Goal: Task Accomplishment & Management: Manage account settings

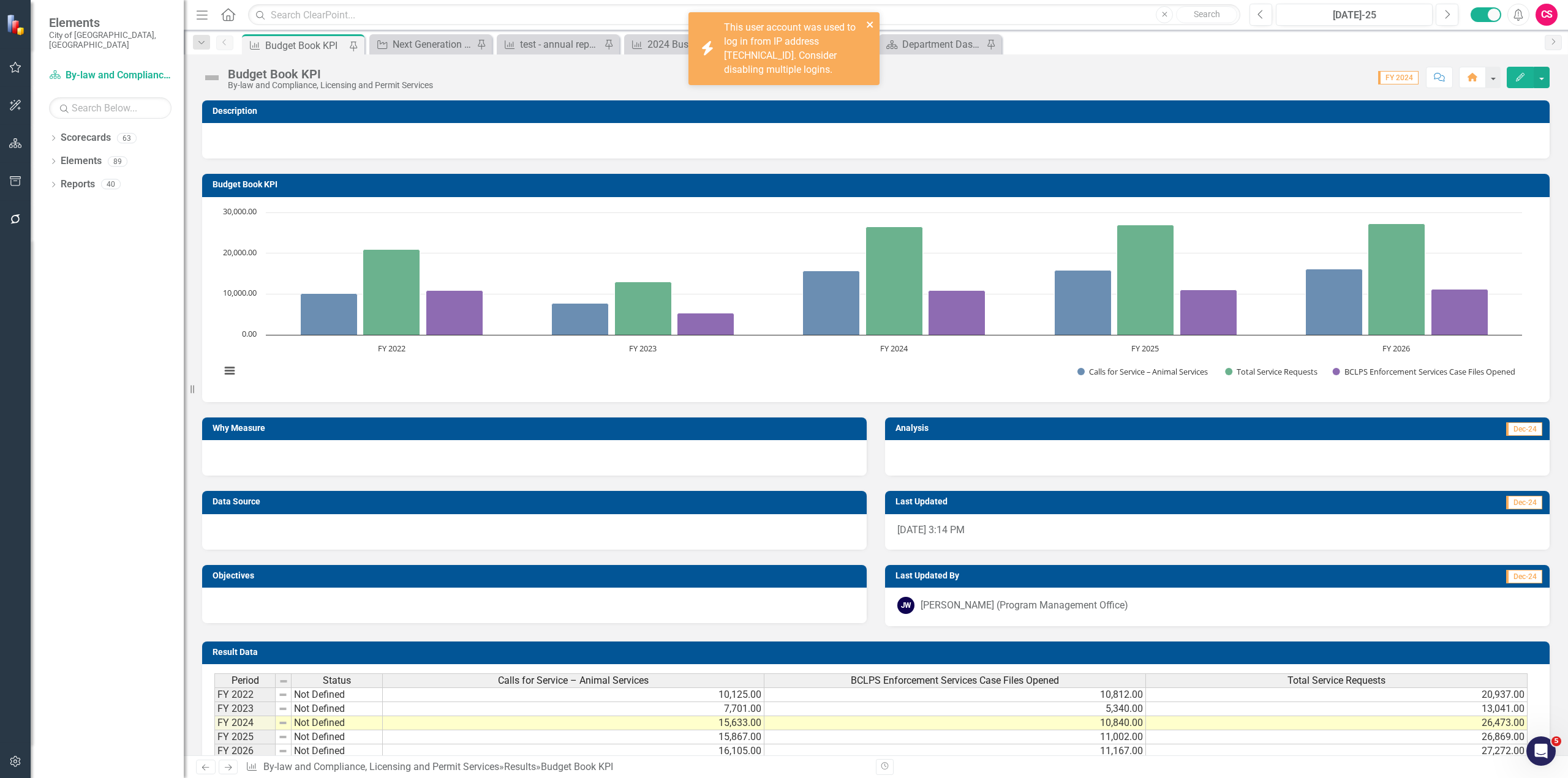
click at [869, 19] on button "close" at bounding box center [870, 24] width 8 height 14
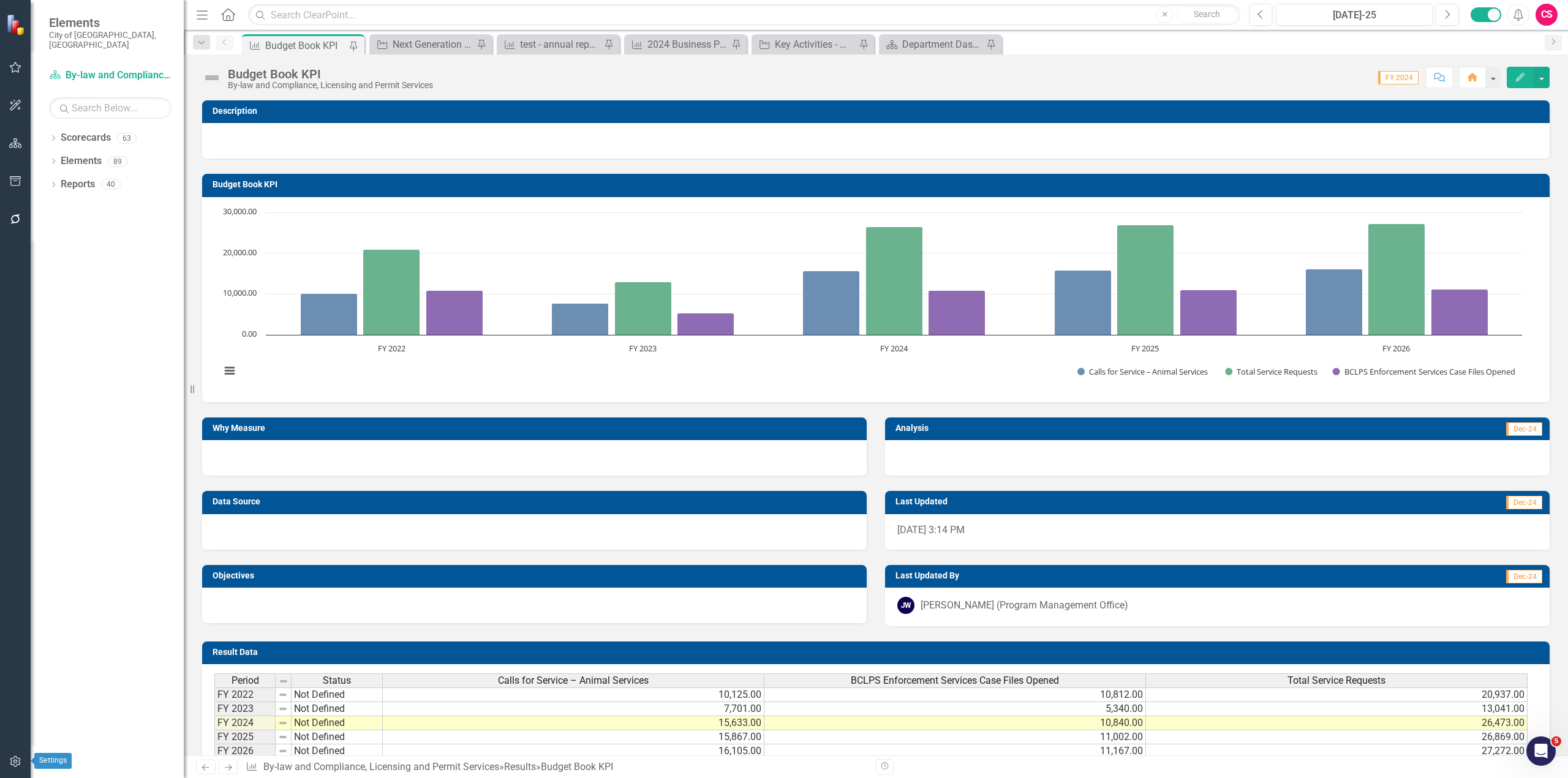
click at [25, 753] on button "button" at bounding box center [15, 762] width 28 height 25
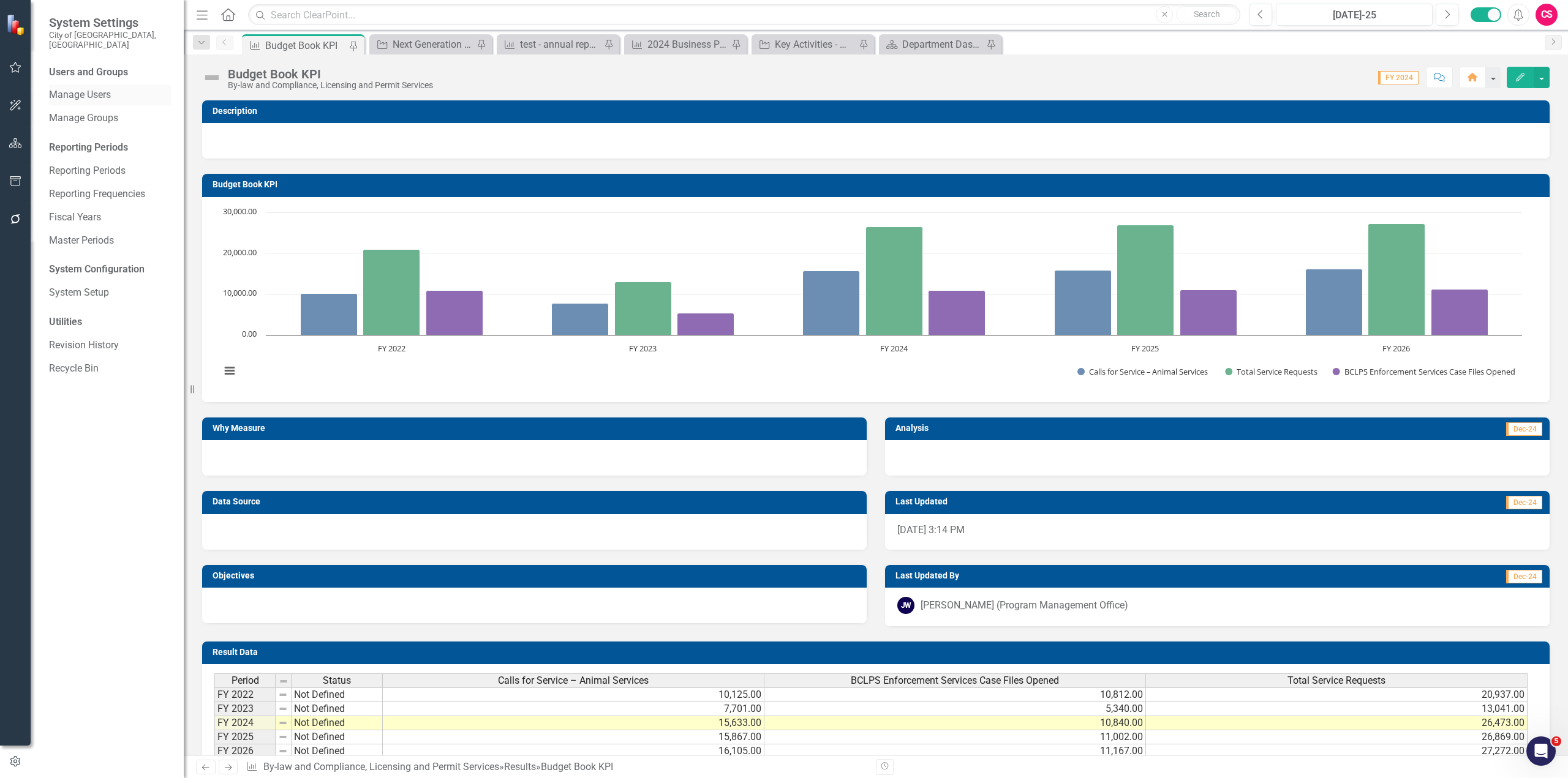
click at [74, 85] on div "Manage Users" at bounding box center [110, 96] width 123 height 20
click at [63, 88] on link "Manage Users" at bounding box center [110, 95] width 123 height 14
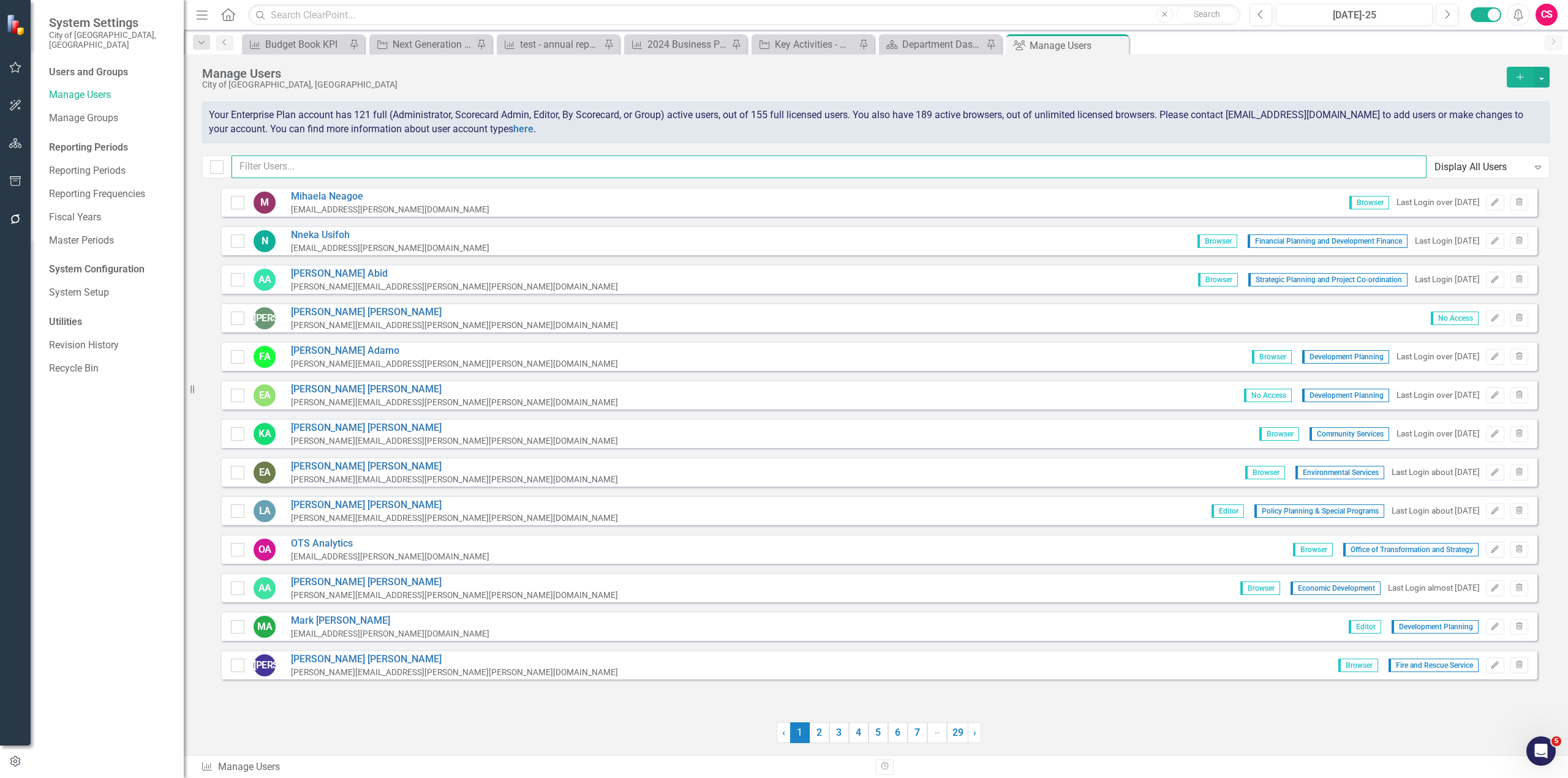
click at [410, 165] on input "text" at bounding box center [829, 167] width 1195 height 23
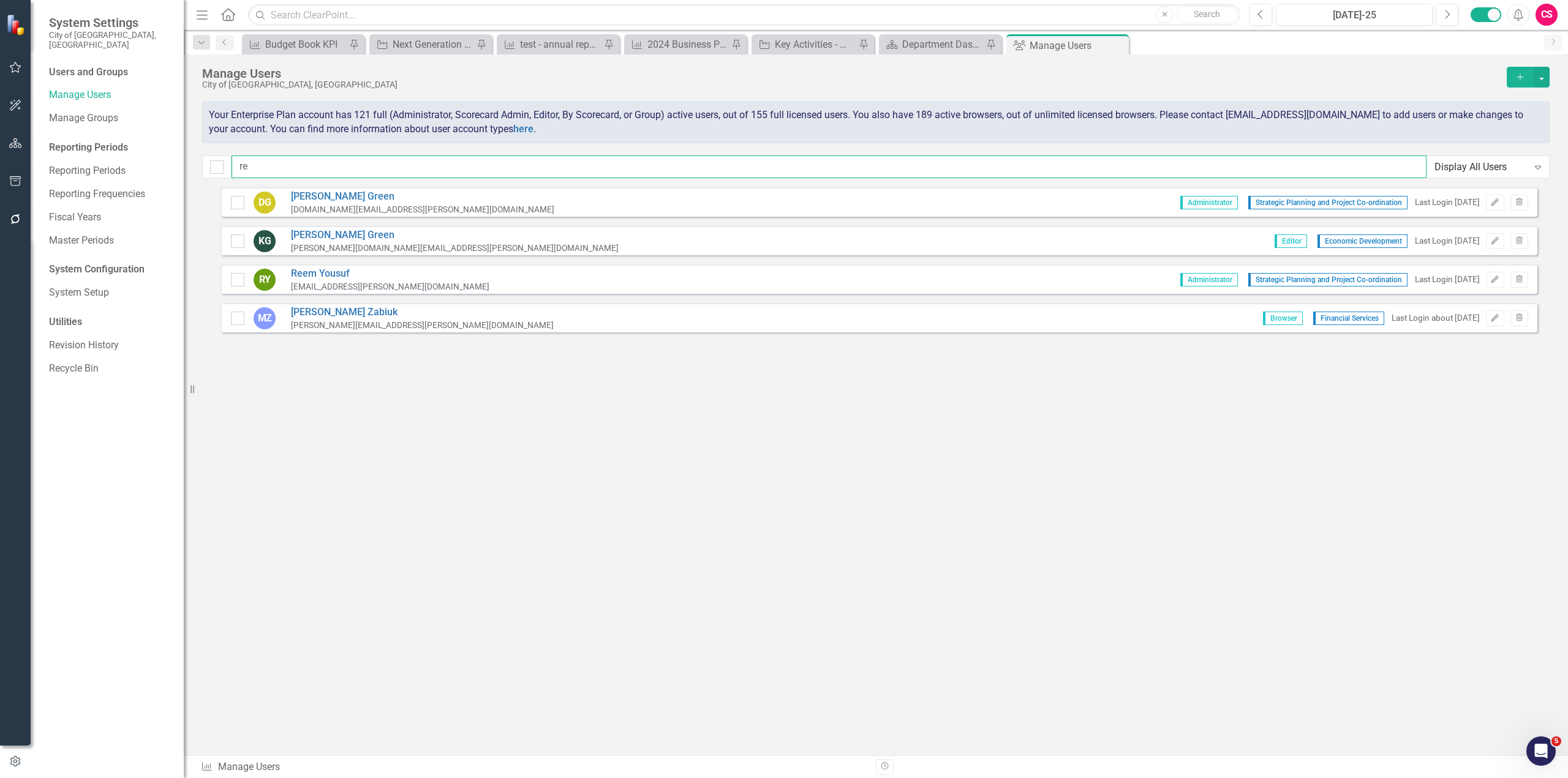
type input "r"
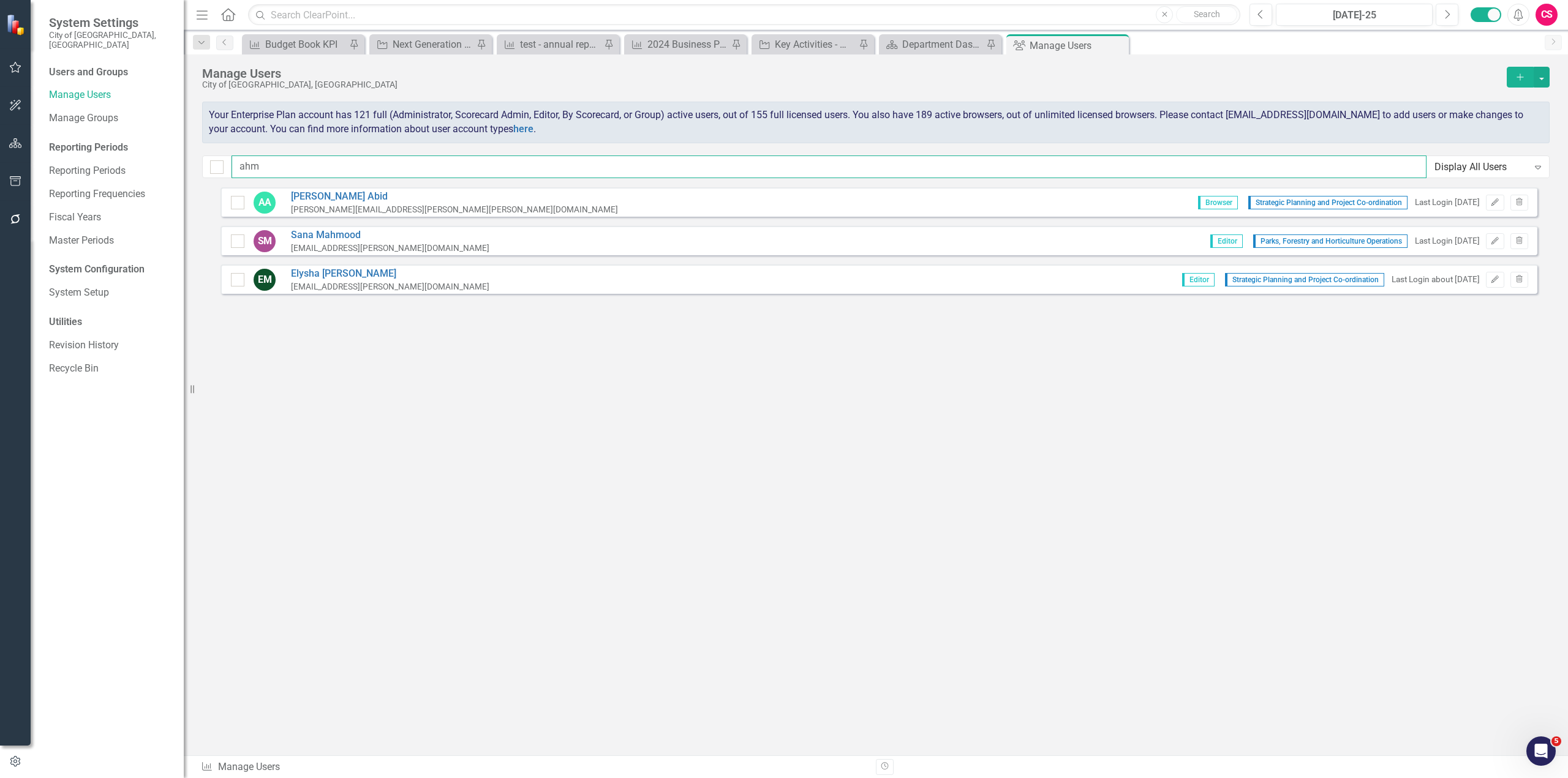
type input "ahme"
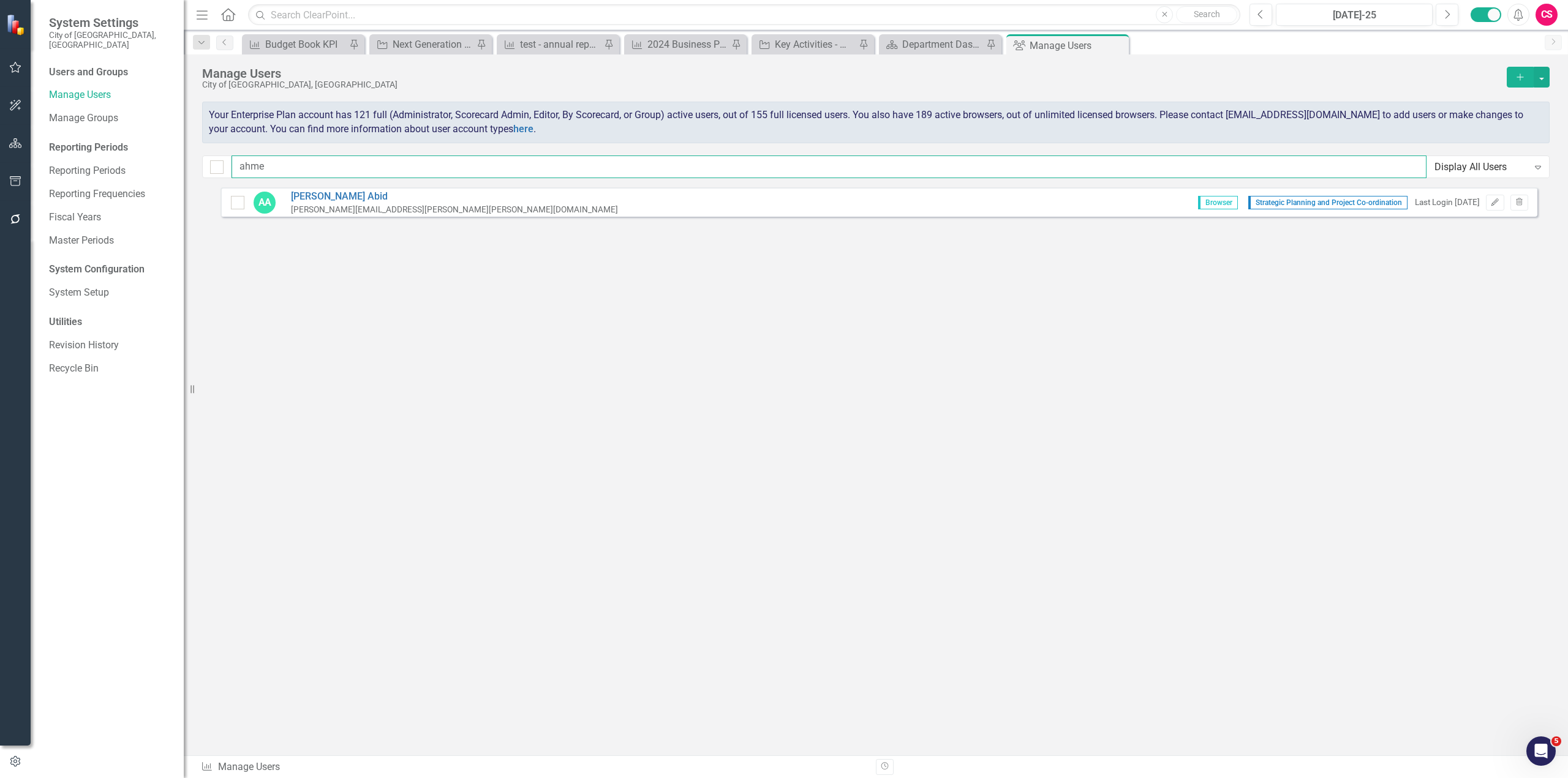
drag, startPoint x: 19, startPoint y: 145, endPoint x: -36, endPoint y: 121, distance: 60.0
click at [0, 121] on html "System Settings City of Vaughan, ON Users and Groups Manage Users Manage Groups…" at bounding box center [784, 389] width 1568 height 778
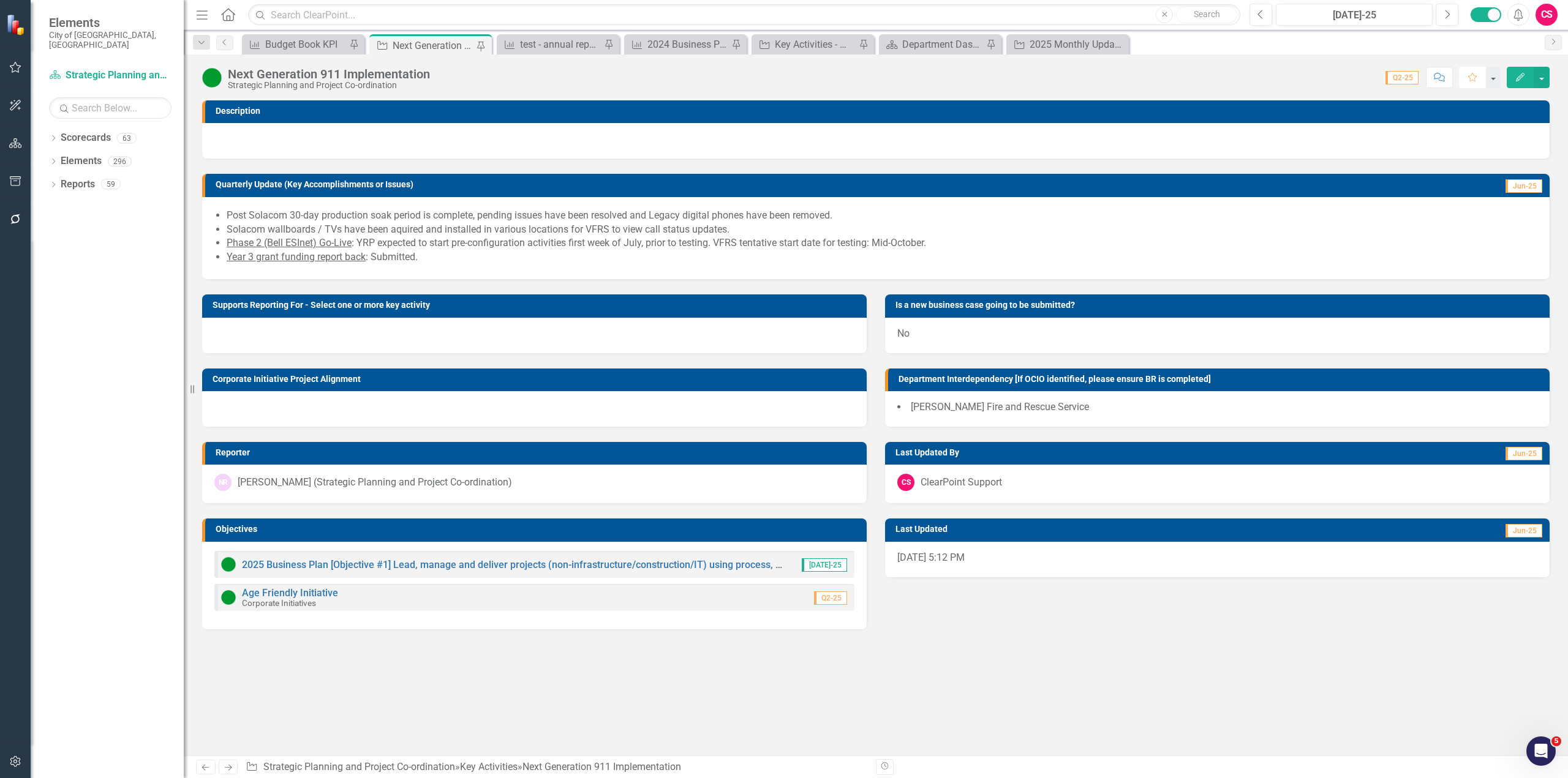
click at [1472, 78] on icon "Favorite" at bounding box center [1472, 77] width 11 height 8
click at [12, 218] on icon "button" at bounding box center [15, 219] width 10 height 10
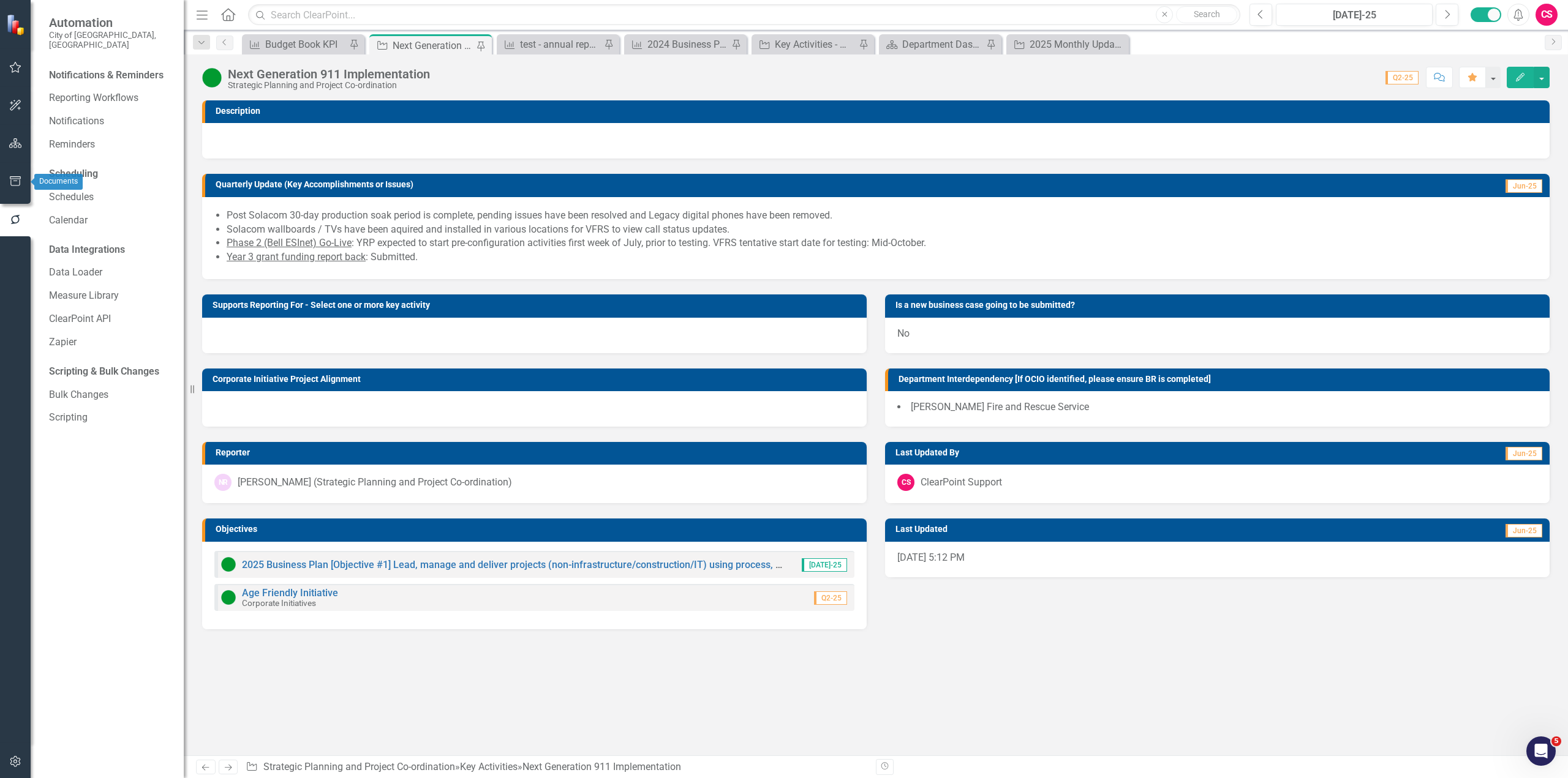
click at [23, 175] on button "button" at bounding box center [15, 182] width 28 height 25
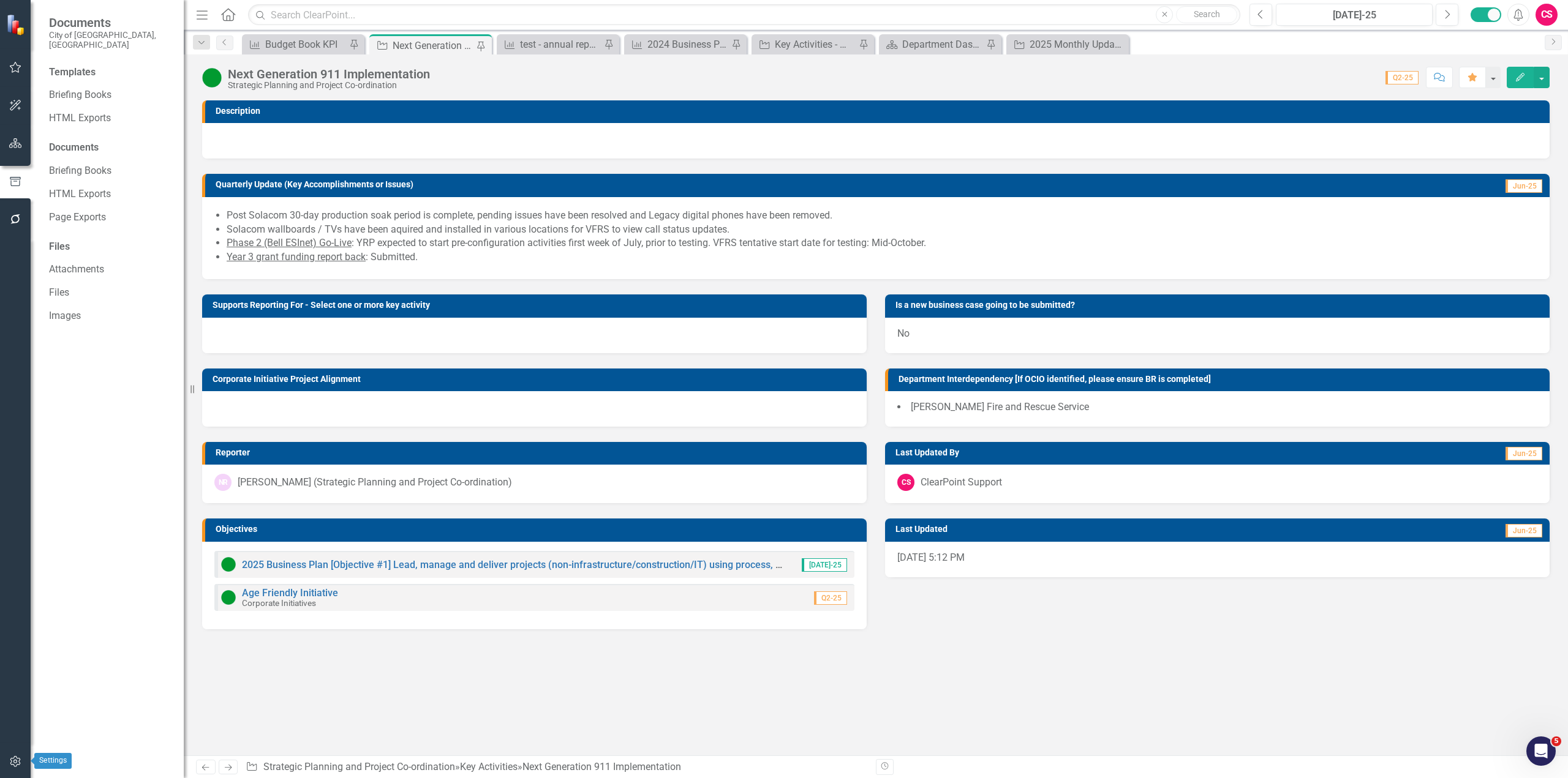
click at [21, 768] on button "button" at bounding box center [15, 762] width 28 height 25
click at [107, 187] on link "Reporting Frequencies" at bounding box center [110, 194] width 123 height 14
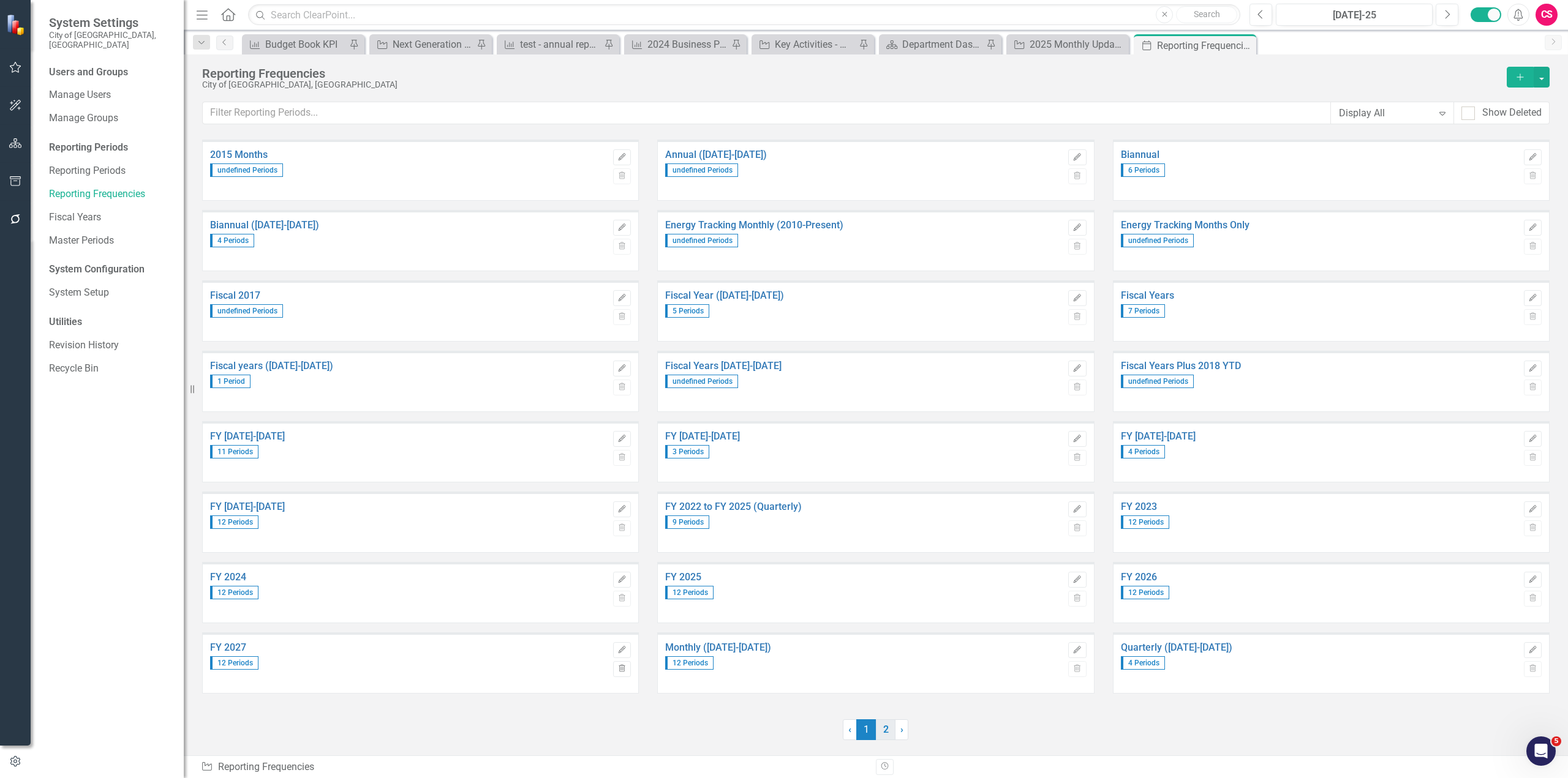
click at [886, 731] on link "2" at bounding box center [885, 729] width 19 height 21
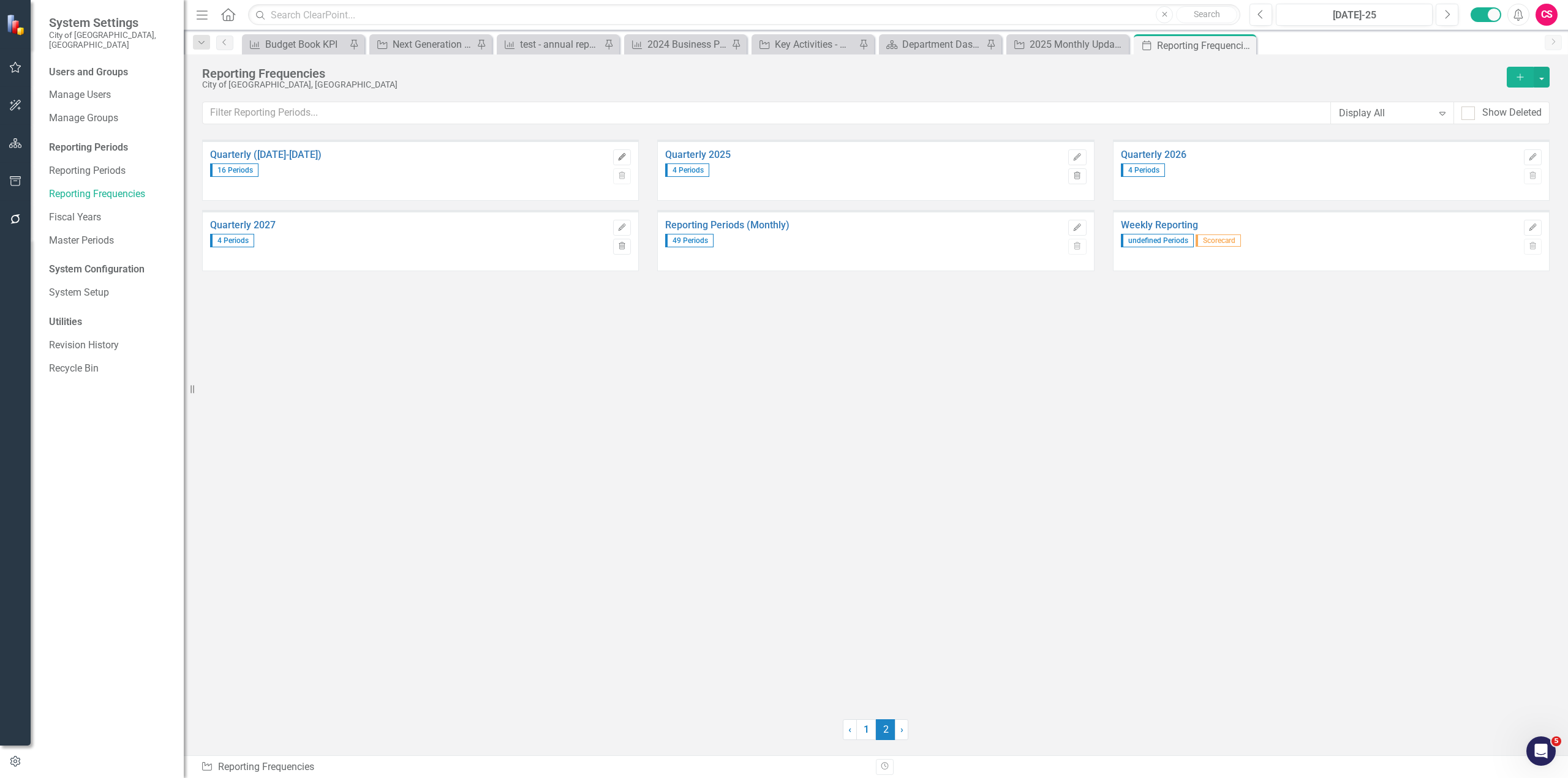
click at [622, 155] on icon "button" at bounding box center [622, 156] width 8 height 8
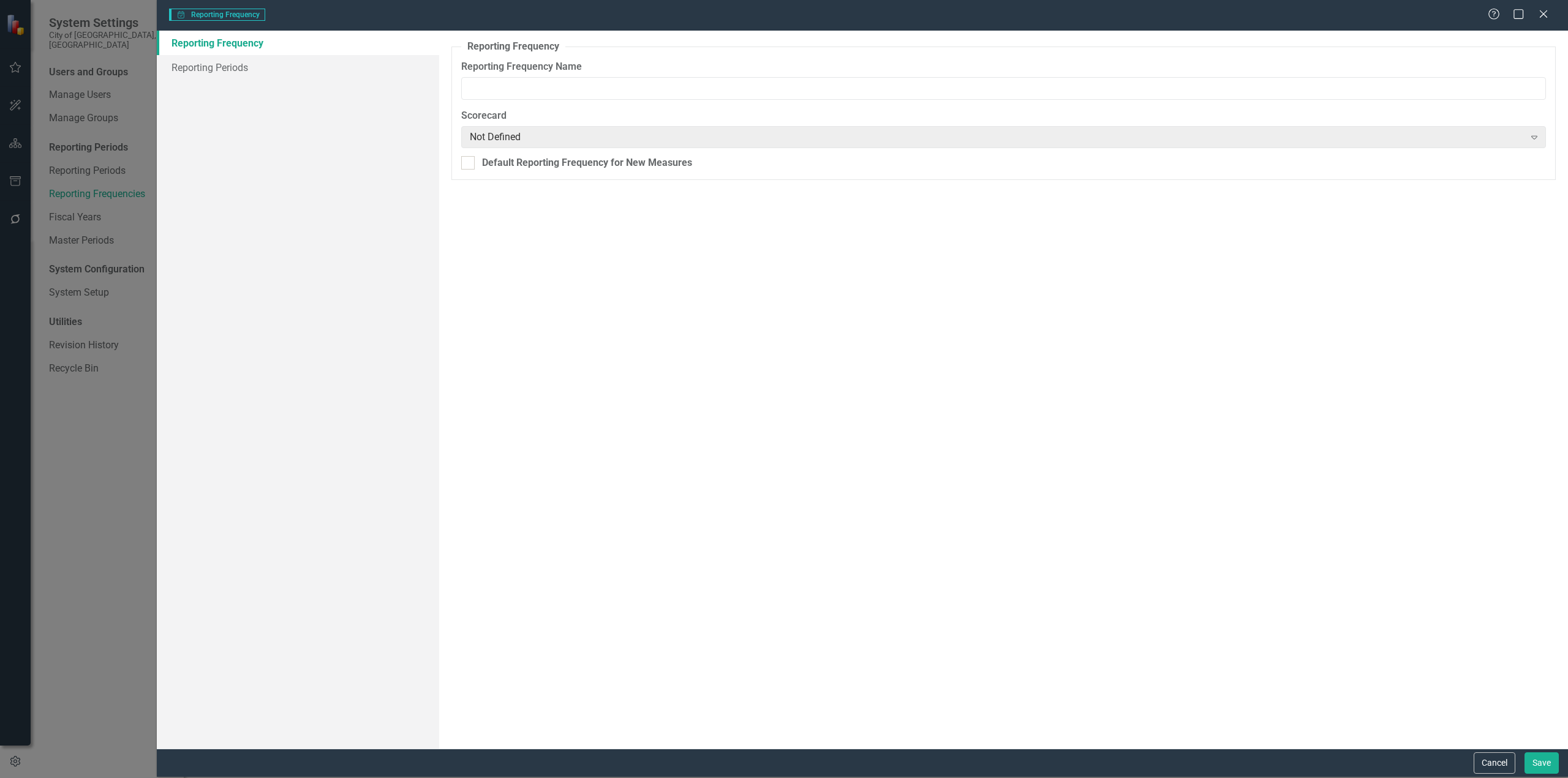
type input "Quarterly ([DATE]-[DATE])"
click at [300, 69] on link "Reporting Periods" at bounding box center [298, 67] width 283 height 25
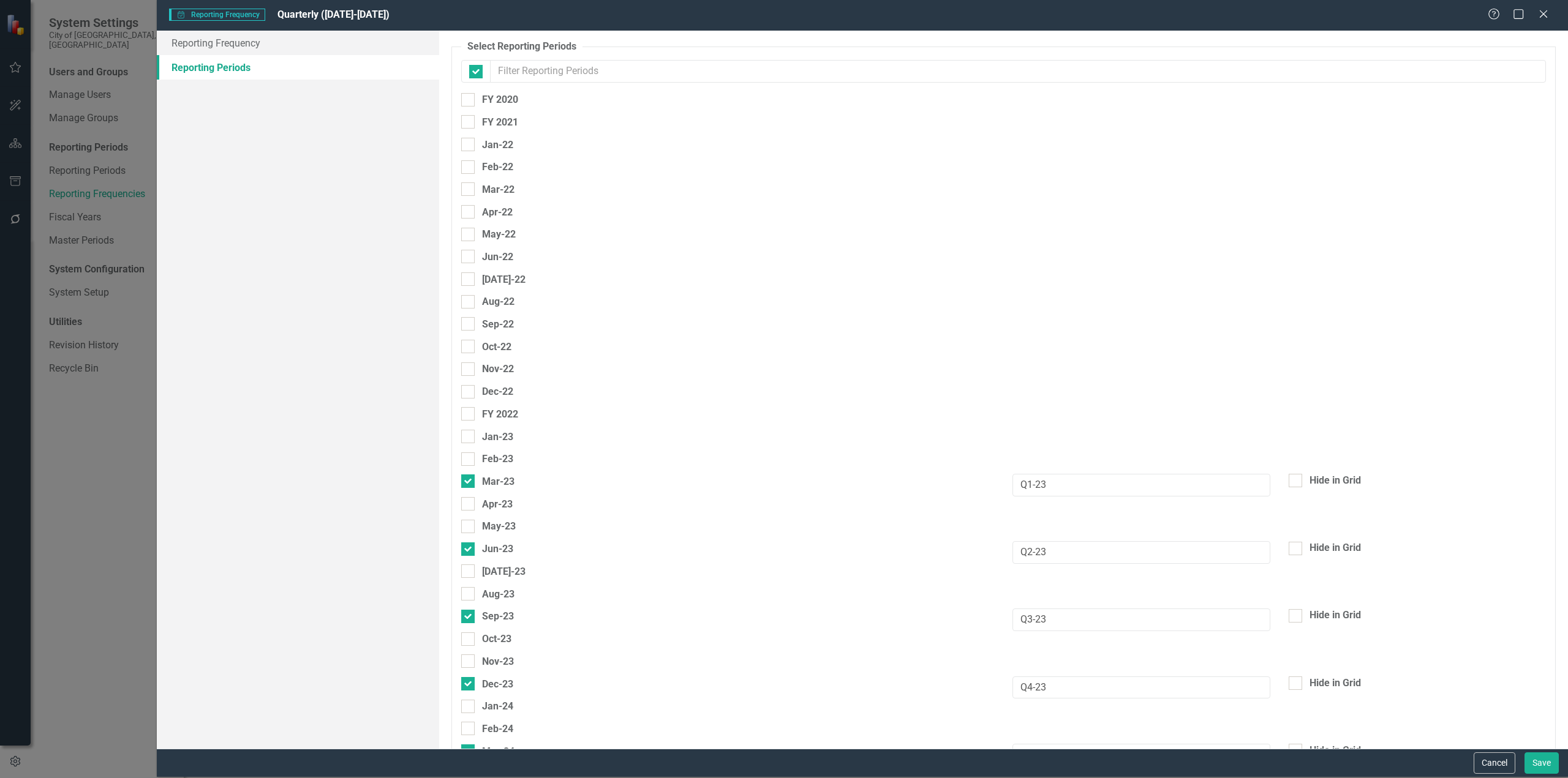
checkbox input "false"
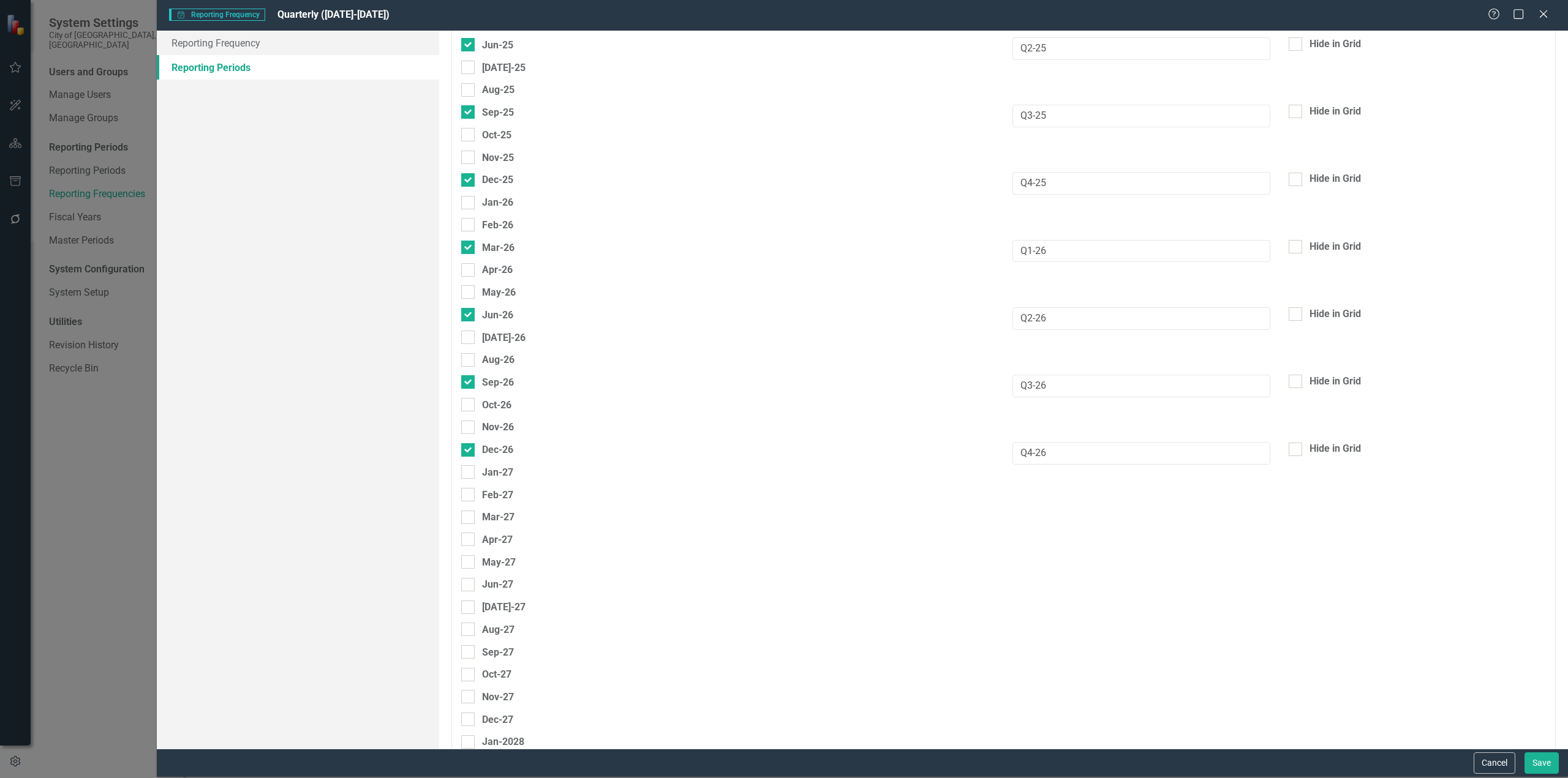
scroll to position [1102, 0]
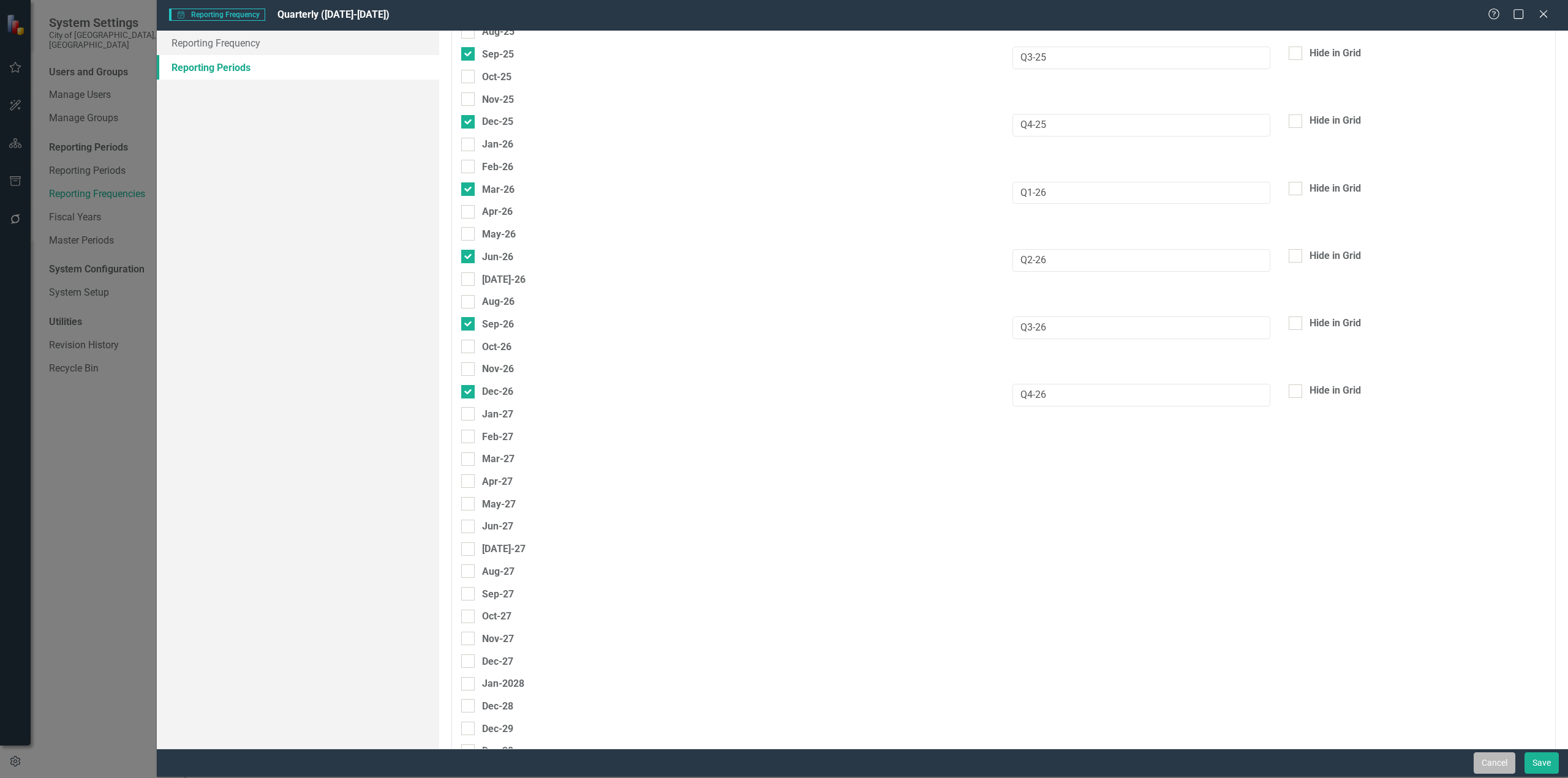
click at [1482, 755] on button "Cancel" at bounding box center [1494, 762] width 41 height 21
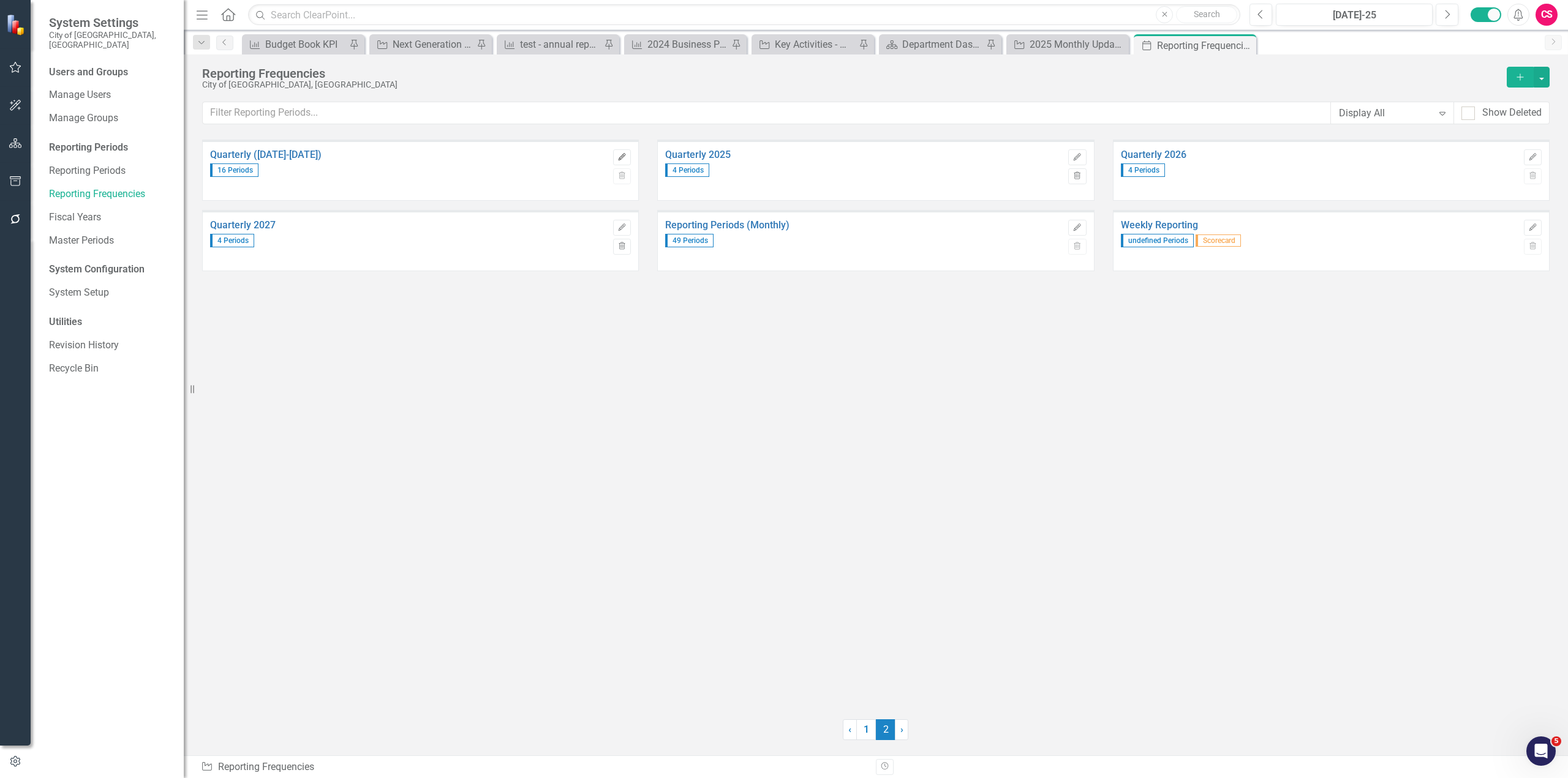
click at [622, 156] on icon "Edit" at bounding box center [622, 157] width 9 height 8
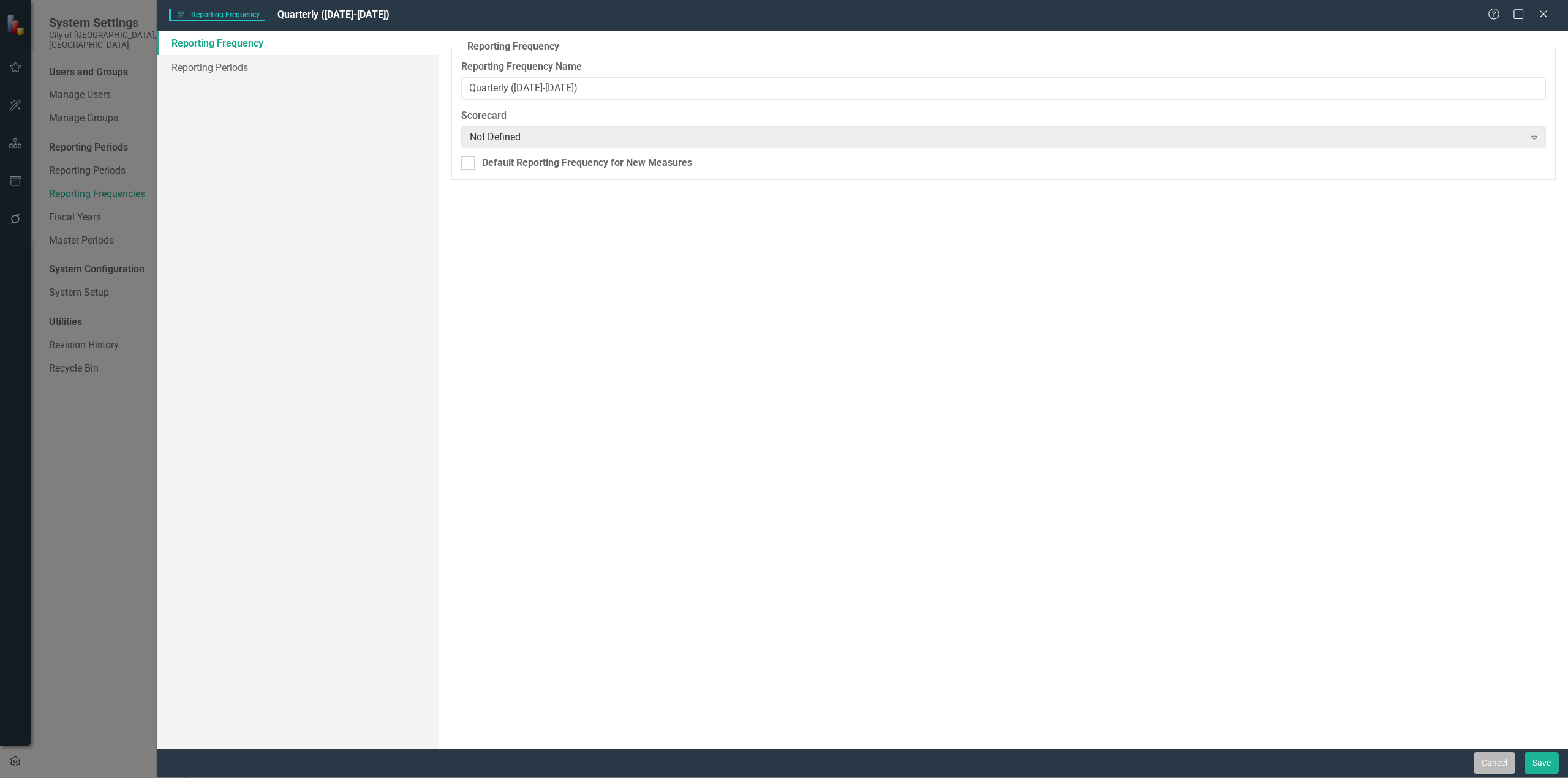
click at [1479, 757] on button "Cancel" at bounding box center [1494, 762] width 41 height 21
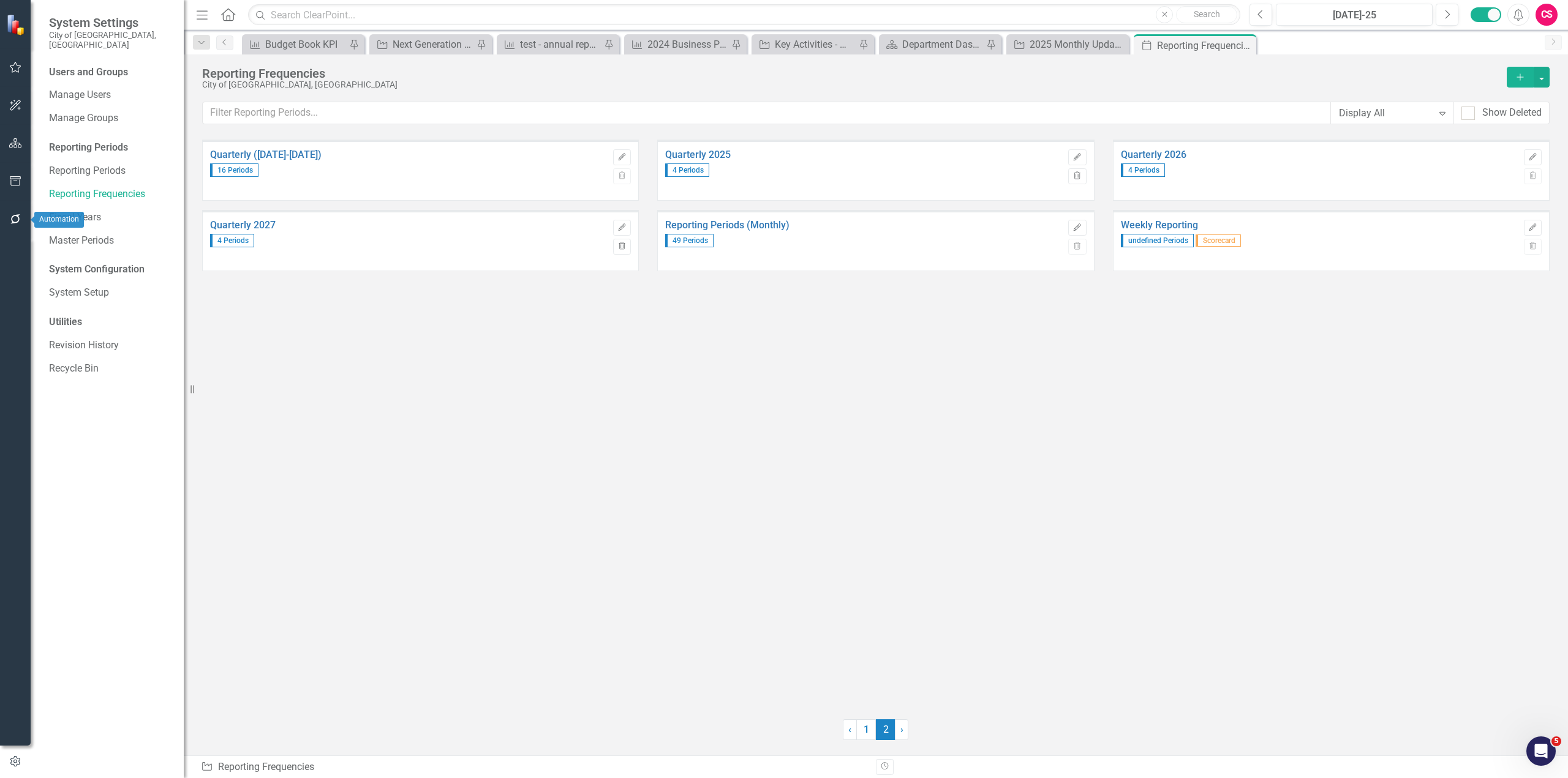
click at [19, 216] on icon "button" at bounding box center [15, 219] width 13 height 10
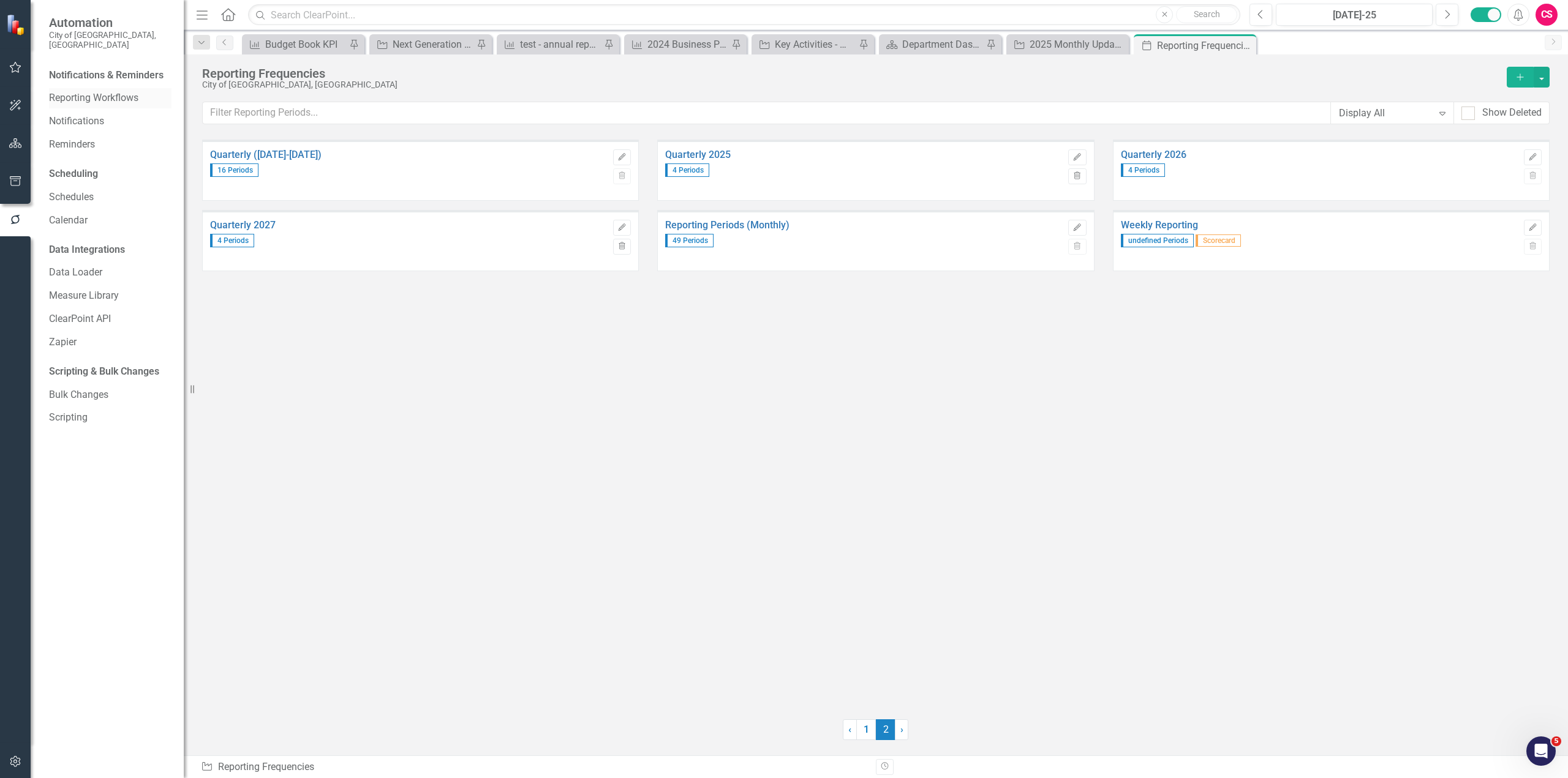
click at [74, 91] on link "Reporting Workflows" at bounding box center [110, 98] width 123 height 14
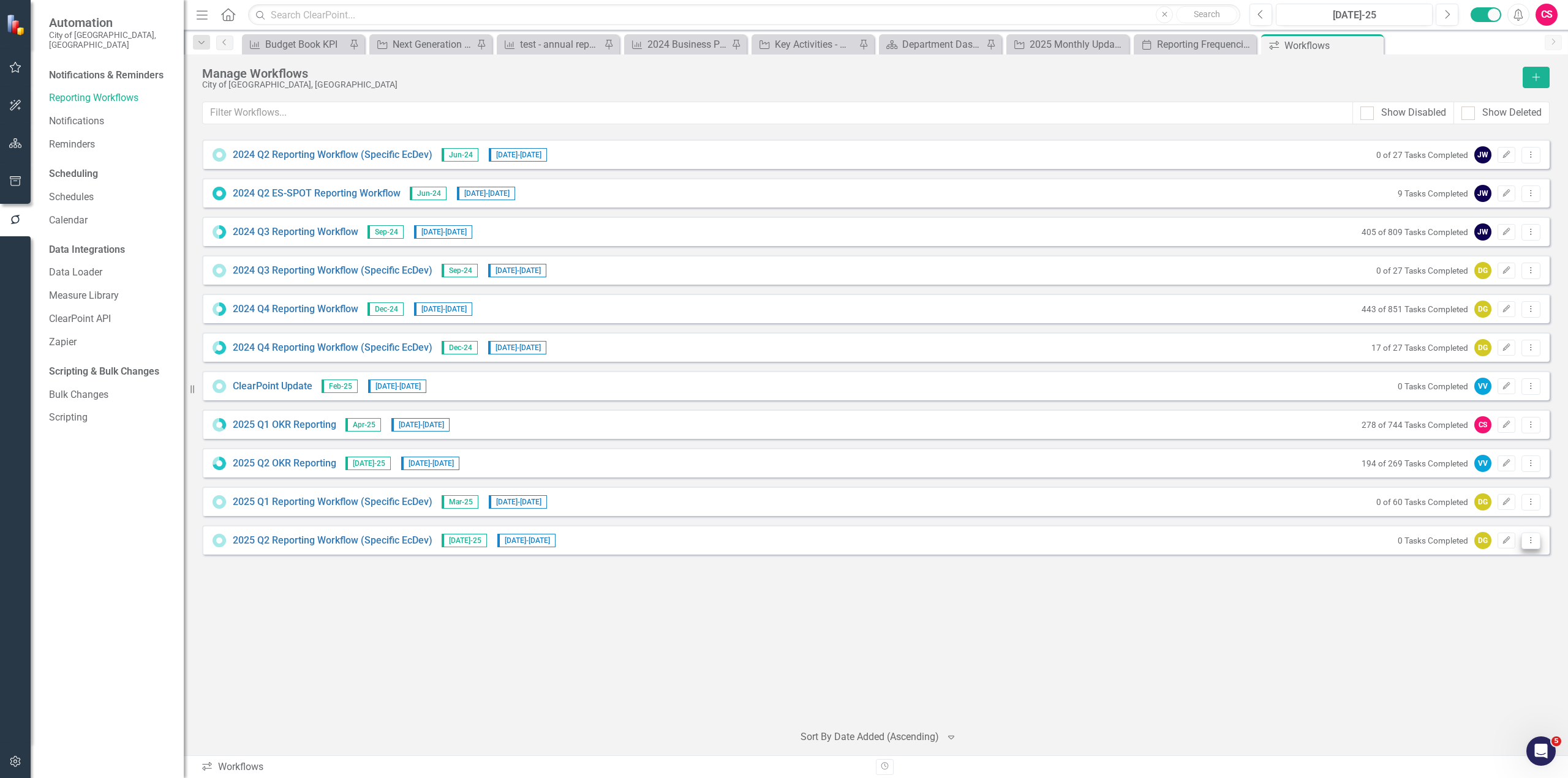
click at [1536, 535] on button "Dropdown Menu" at bounding box center [1531, 541] width 19 height 17
click at [1505, 537] on icon "Edit" at bounding box center [1506, 540] width 9 height 8
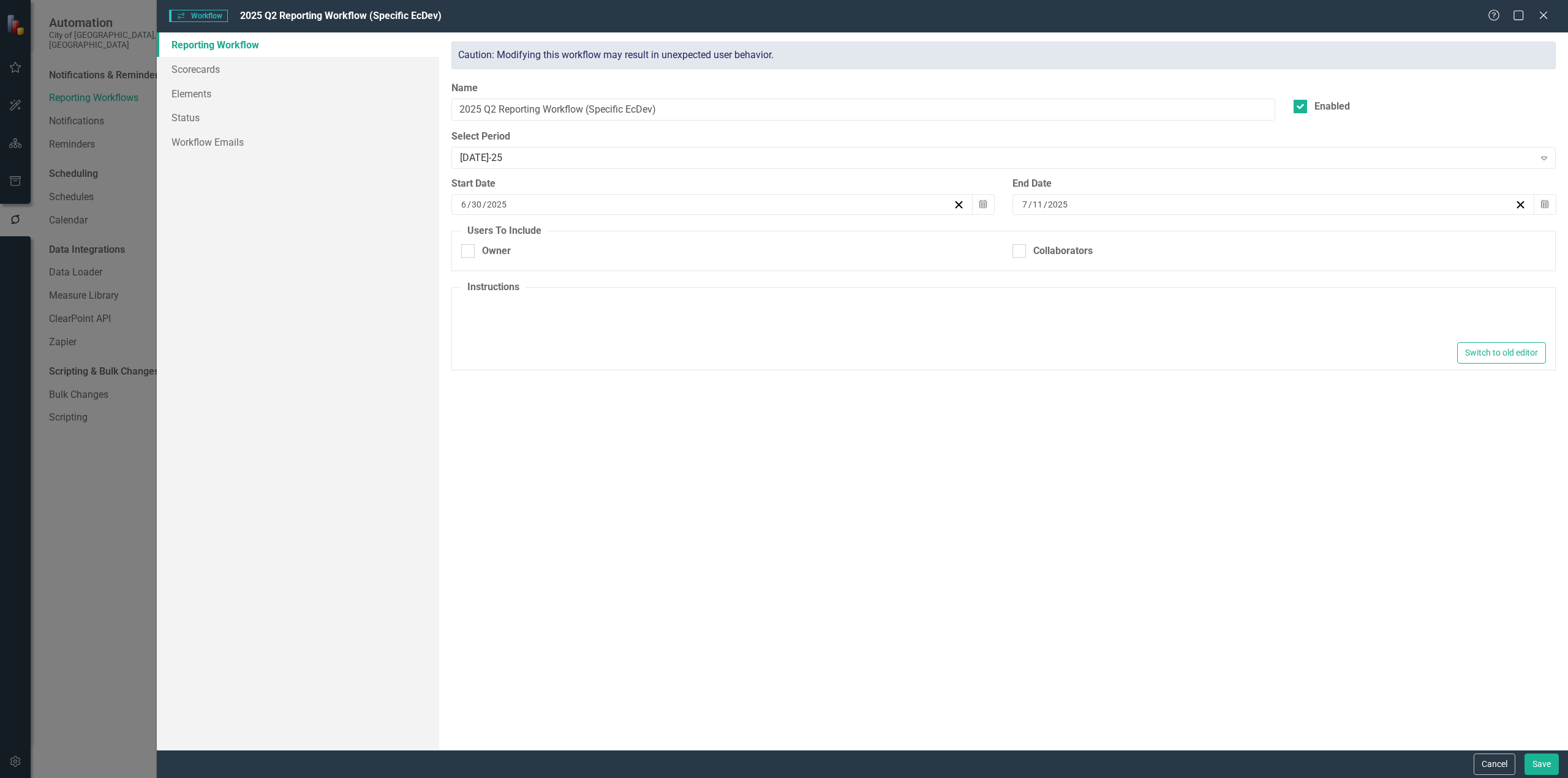
type textarea "<p>&nbsp;1. Please make your quarterly OKR updates on this page by clicking the…"
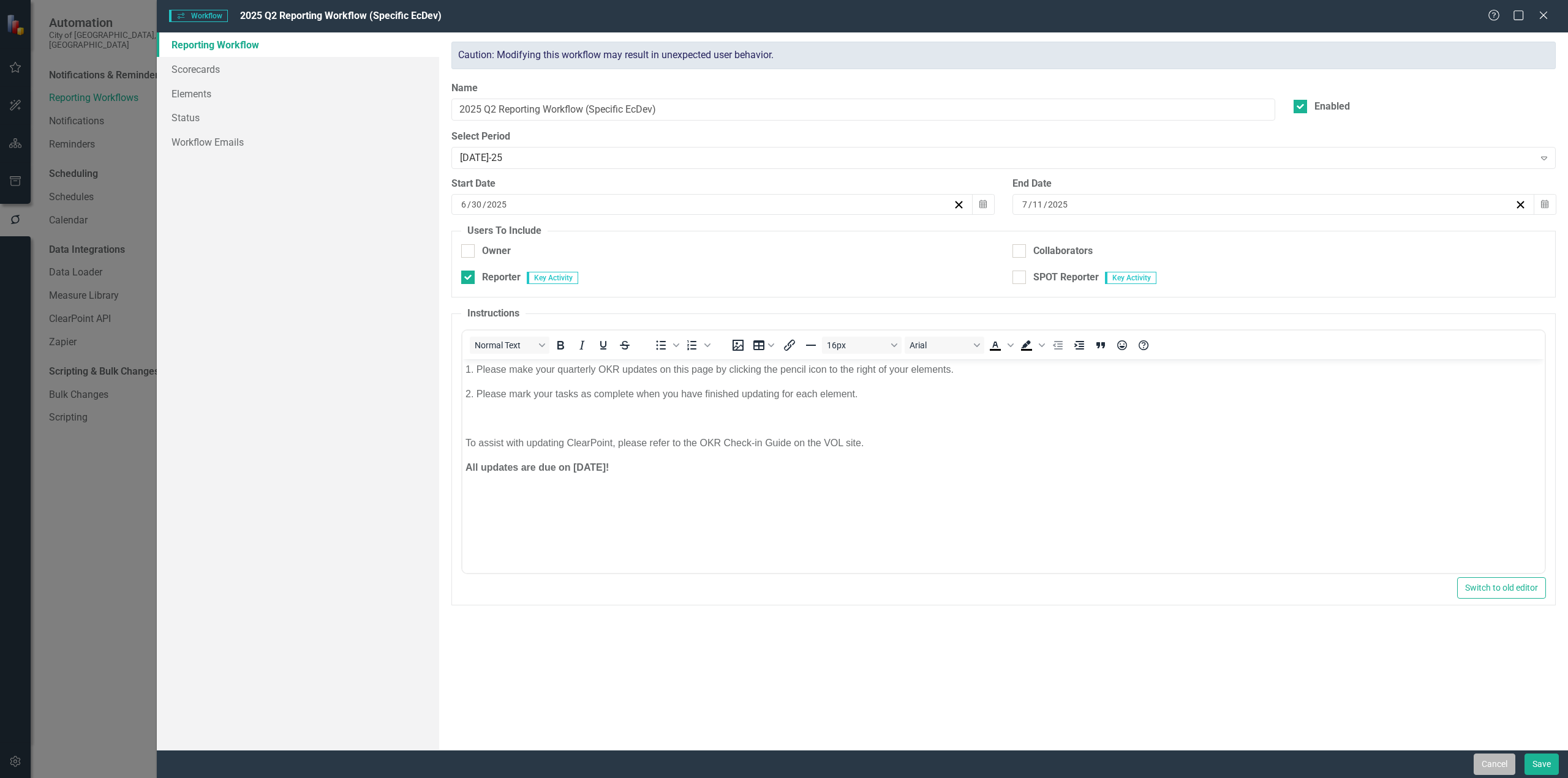
click at [1504, 759] on button "Cancel" at bounding box center [1494, 764] width 41 height 21
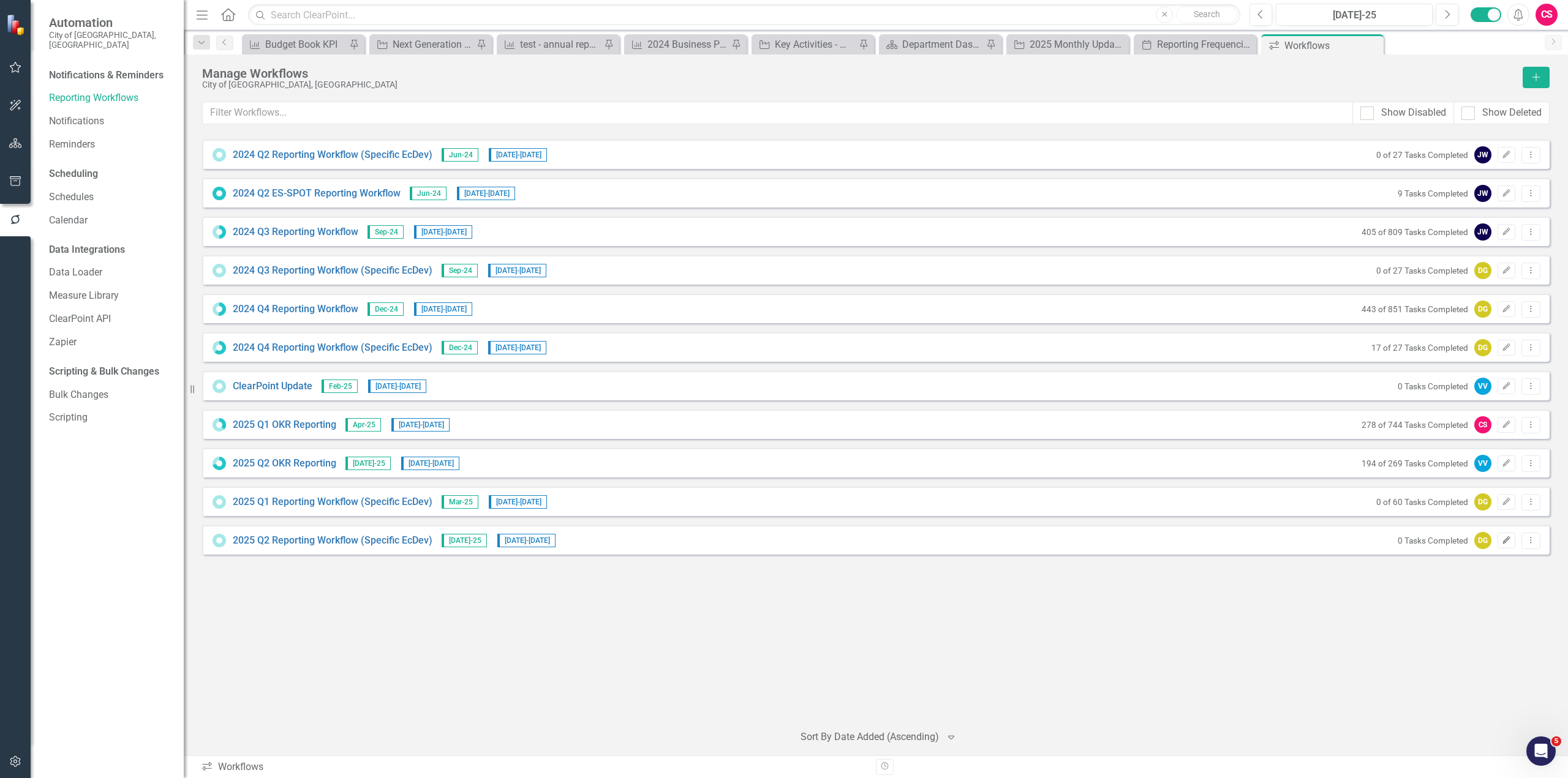
click at [1504, 535] on button "Edit" at bounding box center [1506, 540] width 18 height 16
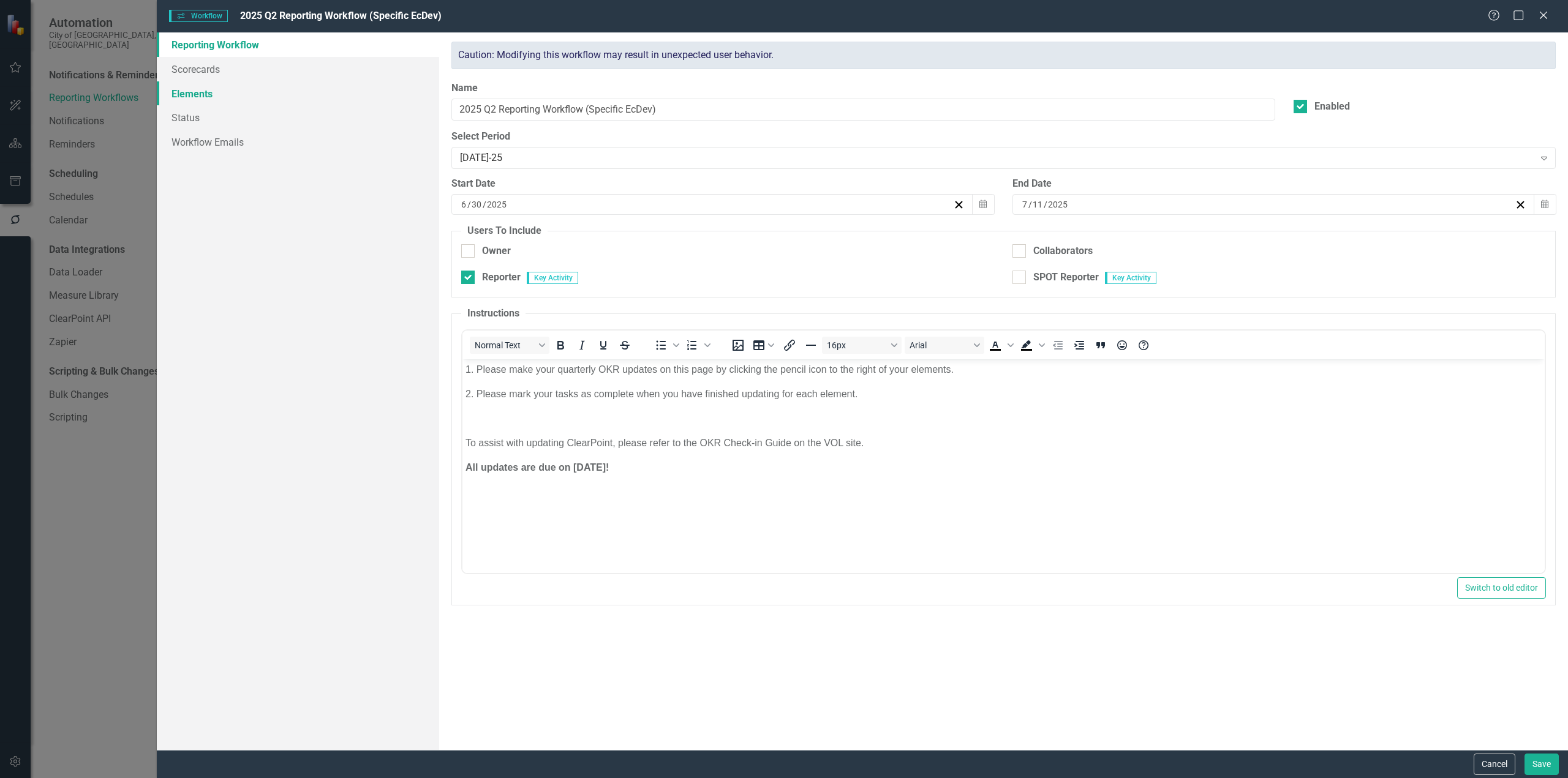
click at [212, 90] on link "Elements" at bounding box center [298, 93] width 283 height 25
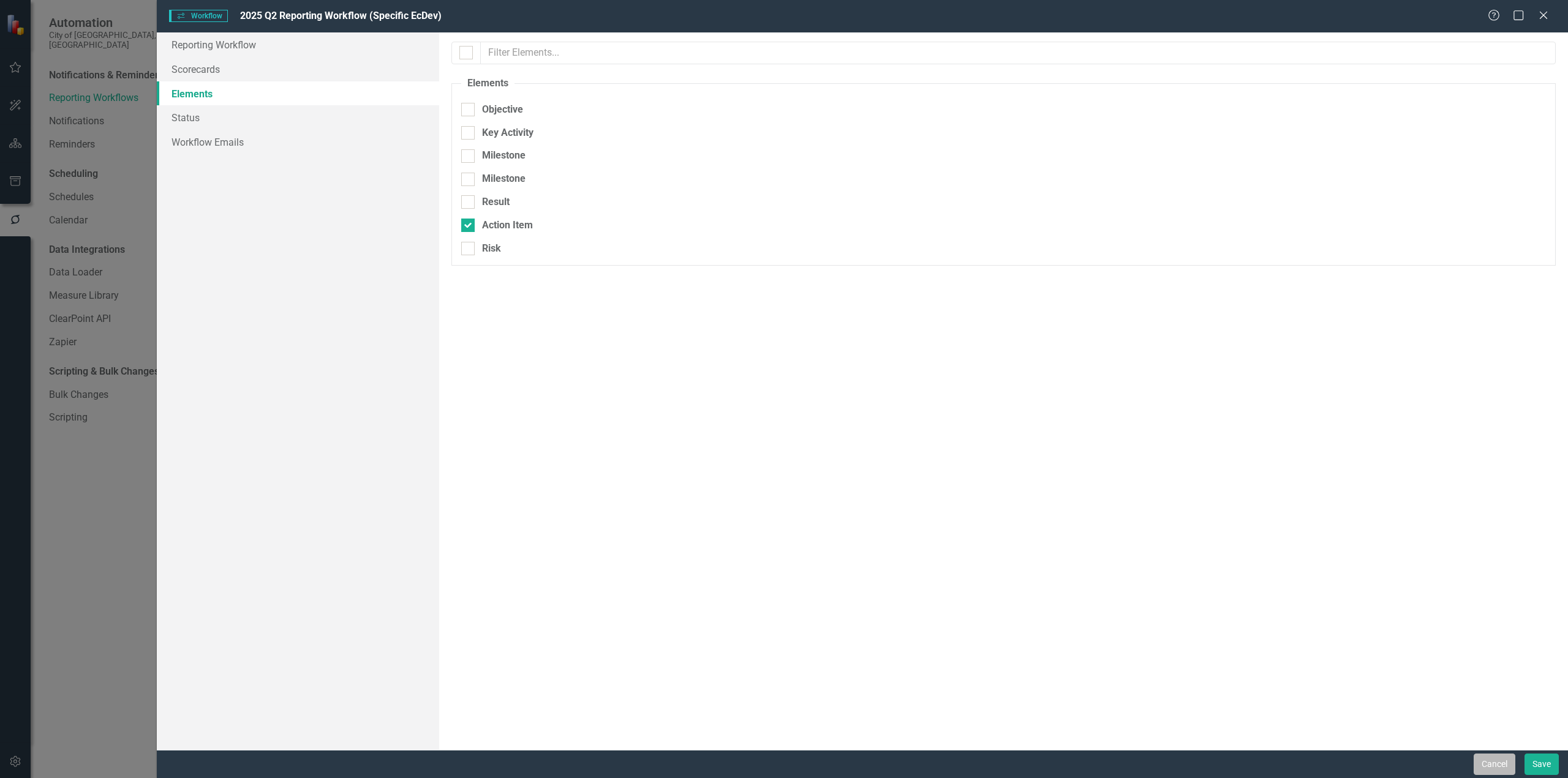
click at [1487, 759] on button "Cancel" at bounding box center [1494, 764] width 41 height 21
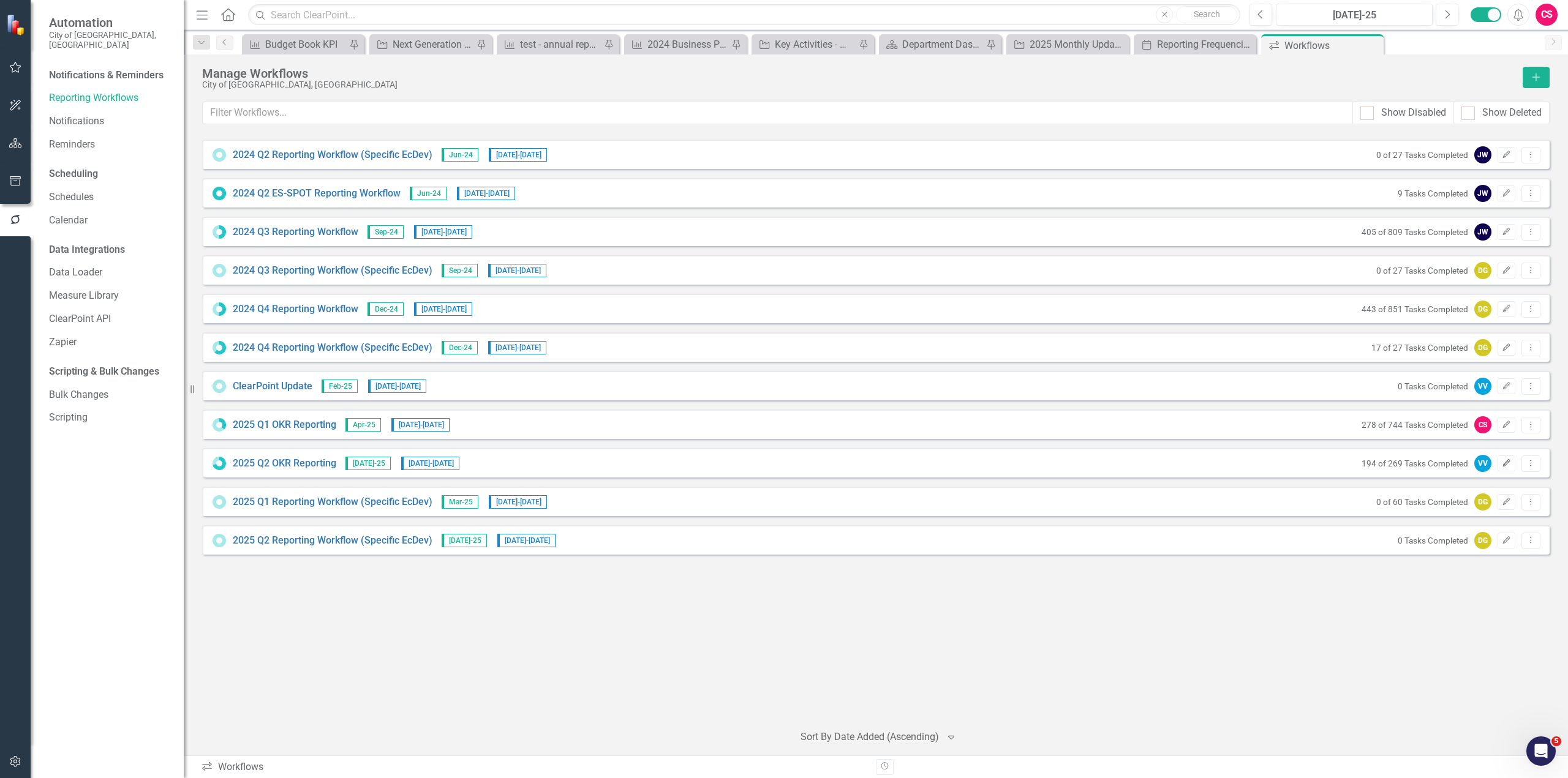
click at [1505, 468] on button "Edit" at bounding box center [1506, 463] width 18 height 16
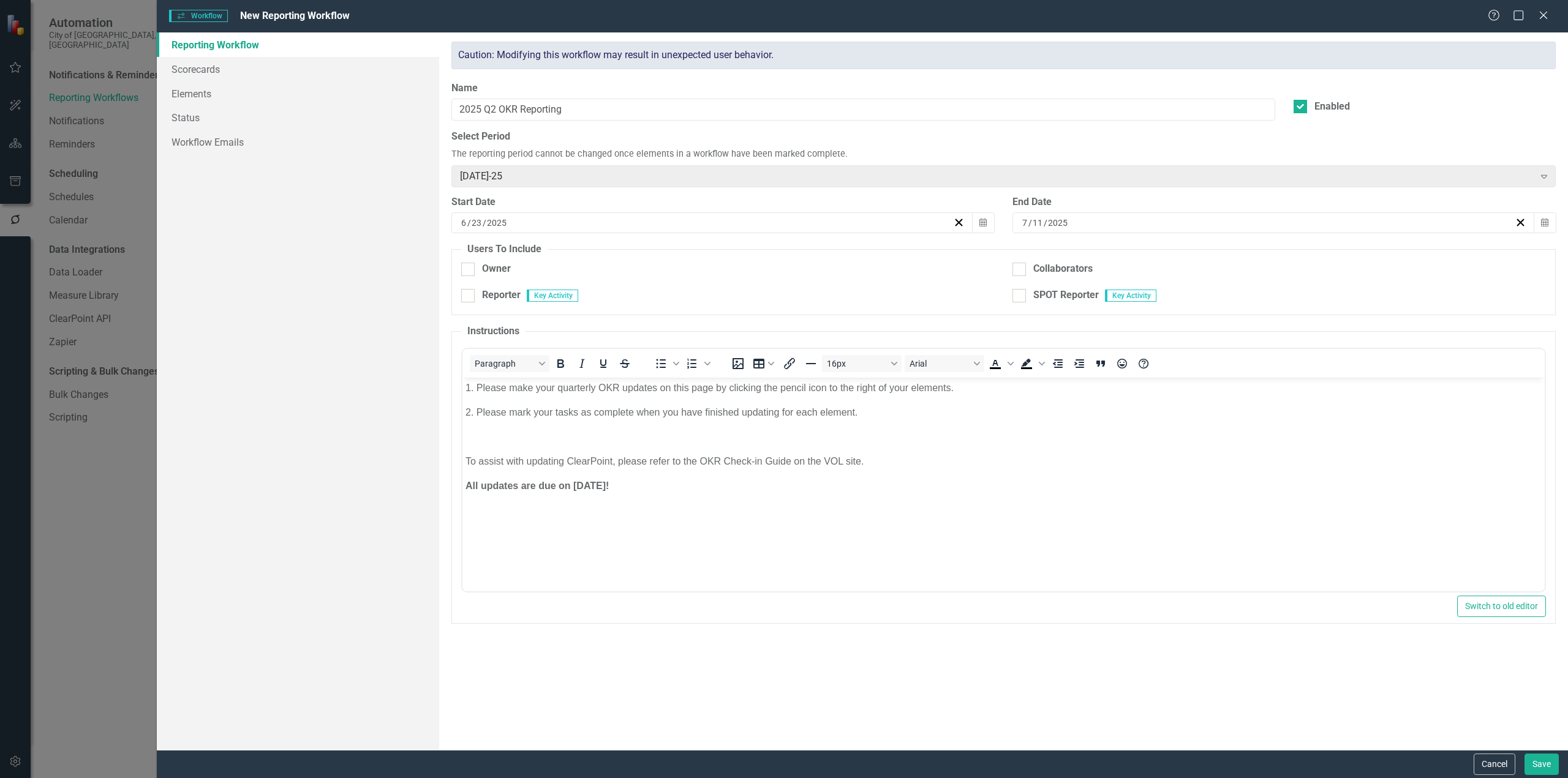
checkbox input "true"
click at [192, 121] on link "Status" at bounding box center [298, 117] width 283 height 25
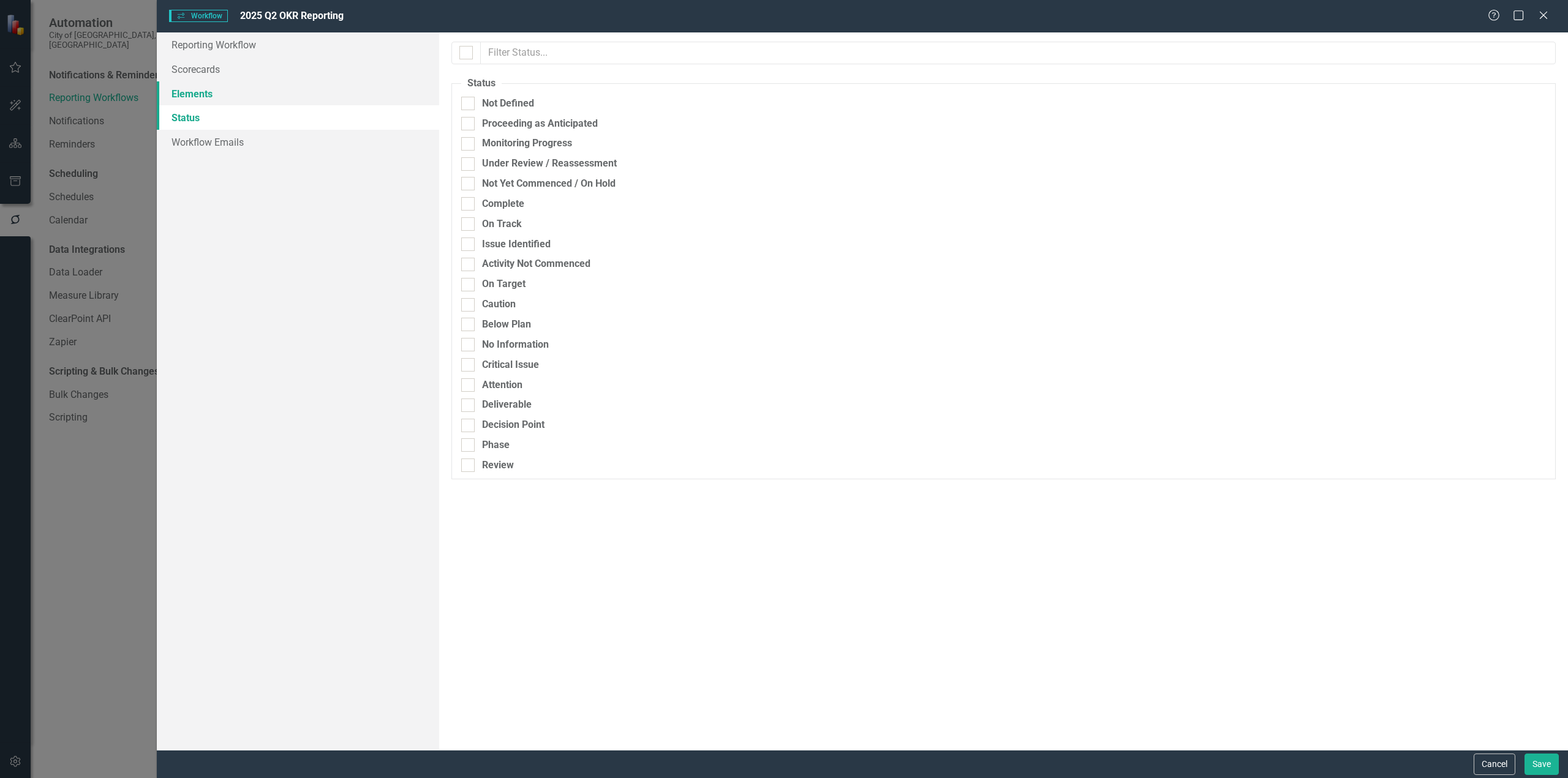
click at [205, 93] on link "Elements" at bounding box center [298, 93] width 283 height 25
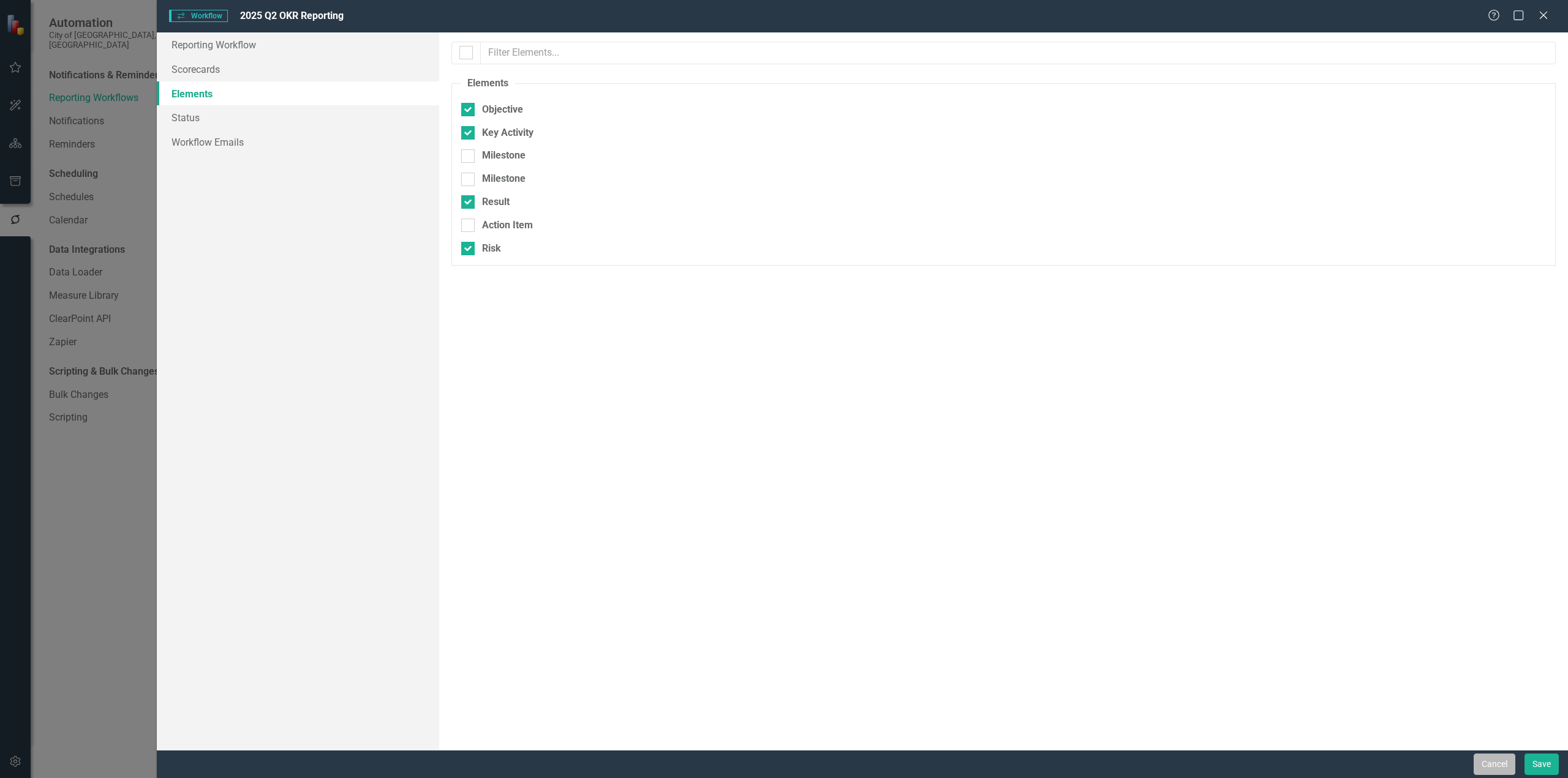
click at [1477, 761] on button "Cancel" at bounding box center [1494, 764] width 41 height 21
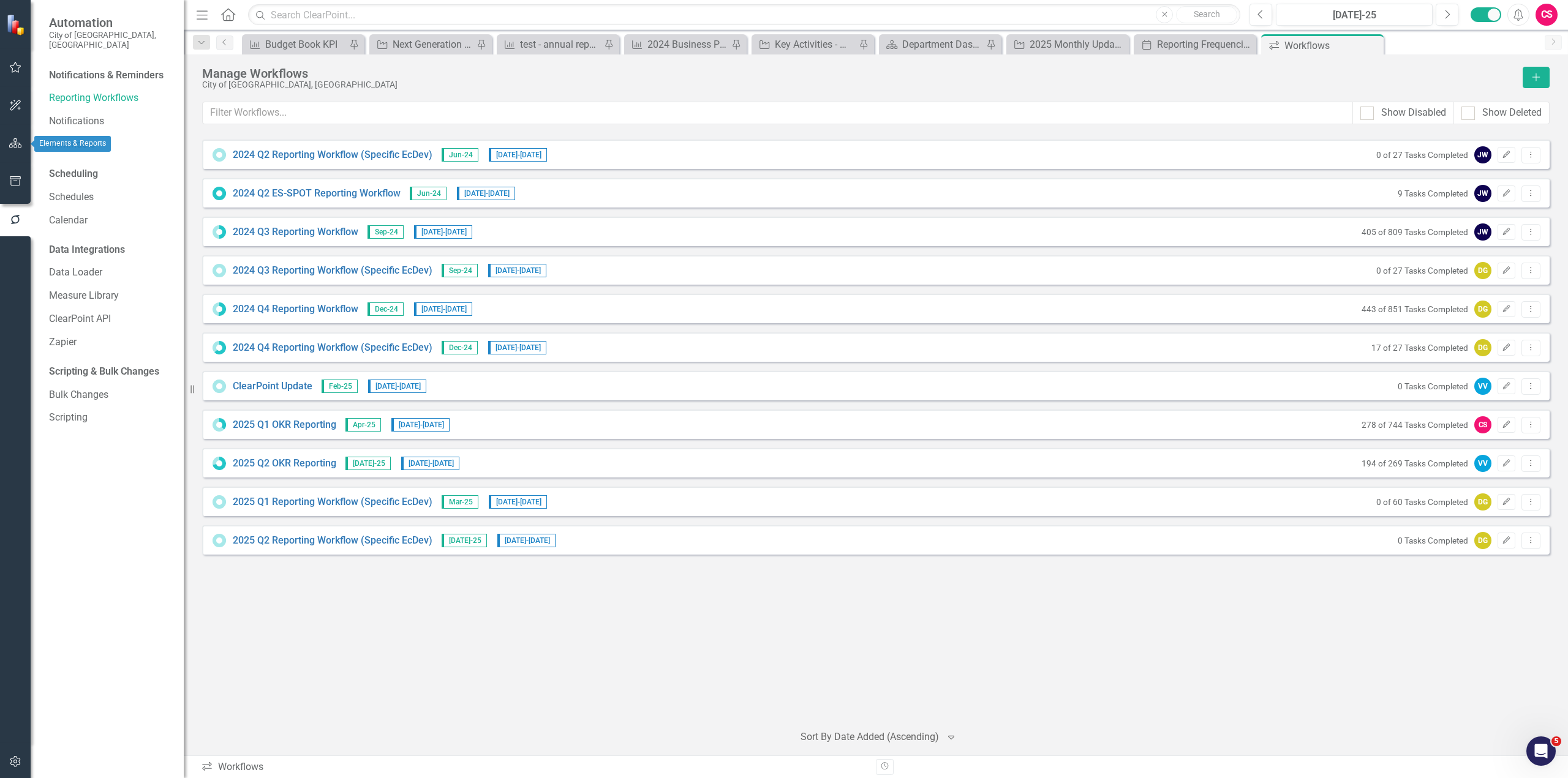
drag, startPoint x: 13, startPoint y: 139, endPoint x: 480, endPoint y: 200, distance: 471.0
click at [13, 139] on icon "button" at bounding box center [15, 144] width 13 height 10
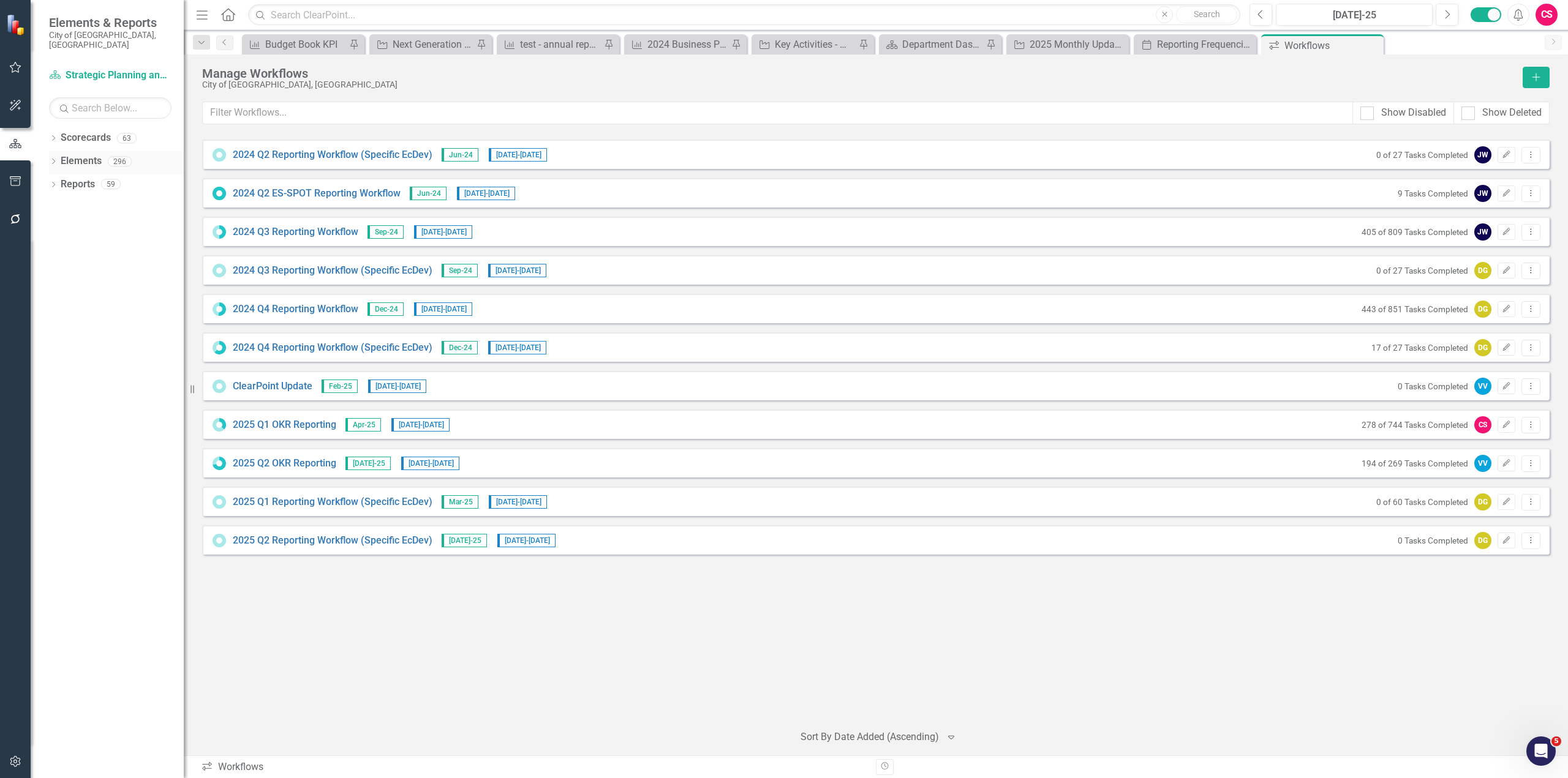
click at [87, 154] on link "Elements" at bounding box center [81, 161] width 41 height 14
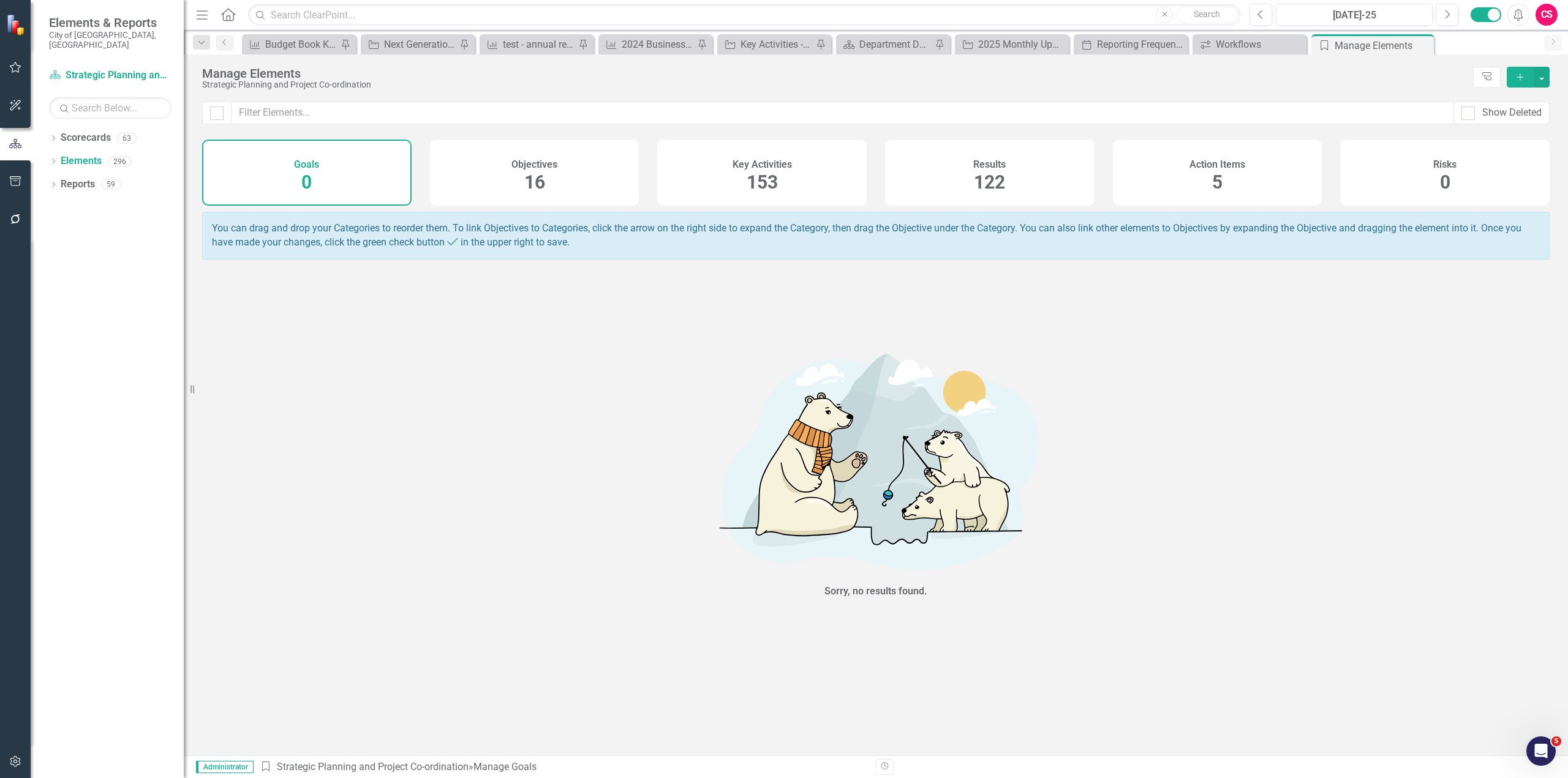
click at [1253, 176] on div "Action Items 5" at bounding box center [1218, 173] width 210 height 66
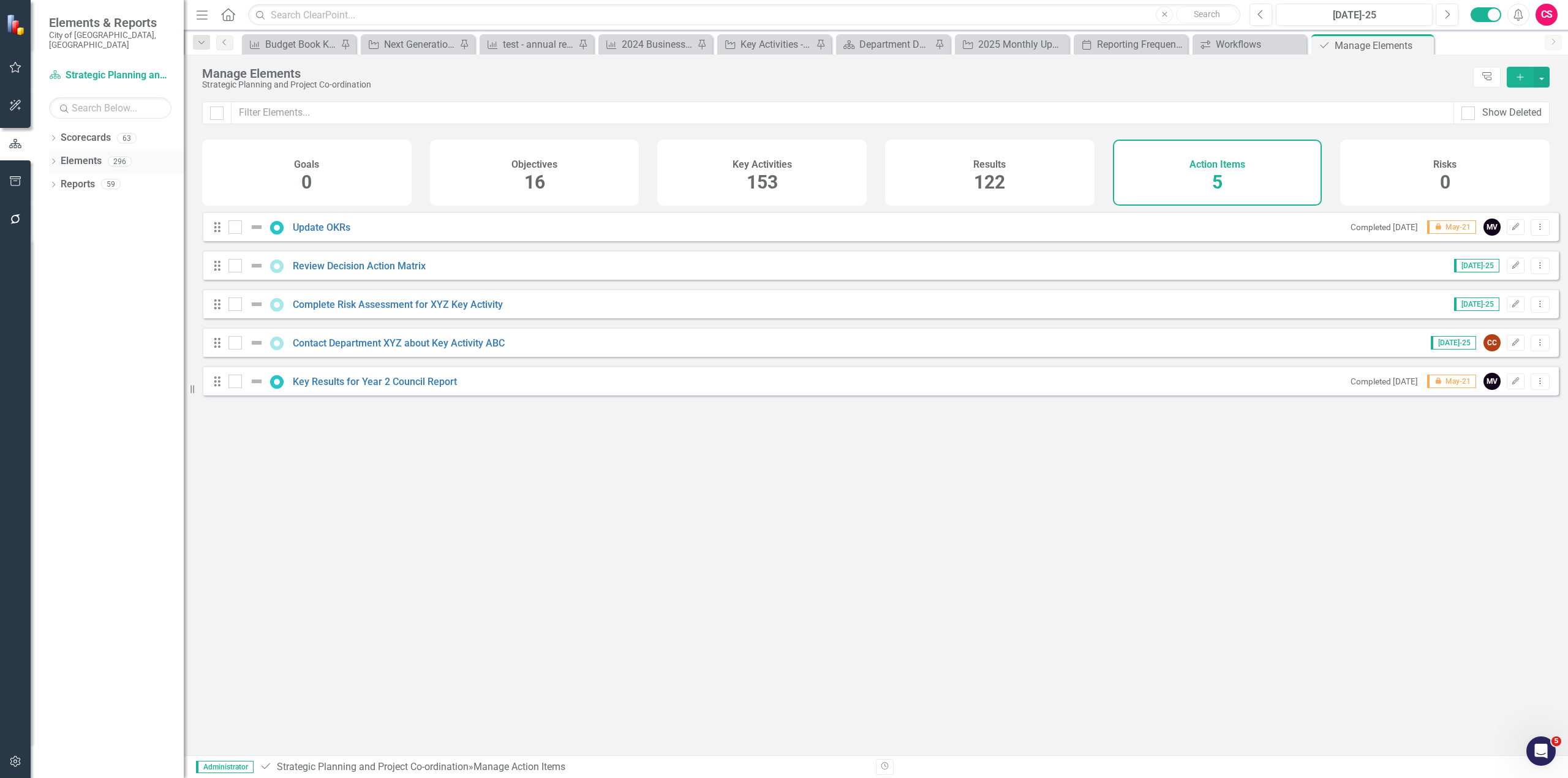
click at [87, 154] on link "Elements" at bounding box center [81, 161] width 41 height 14
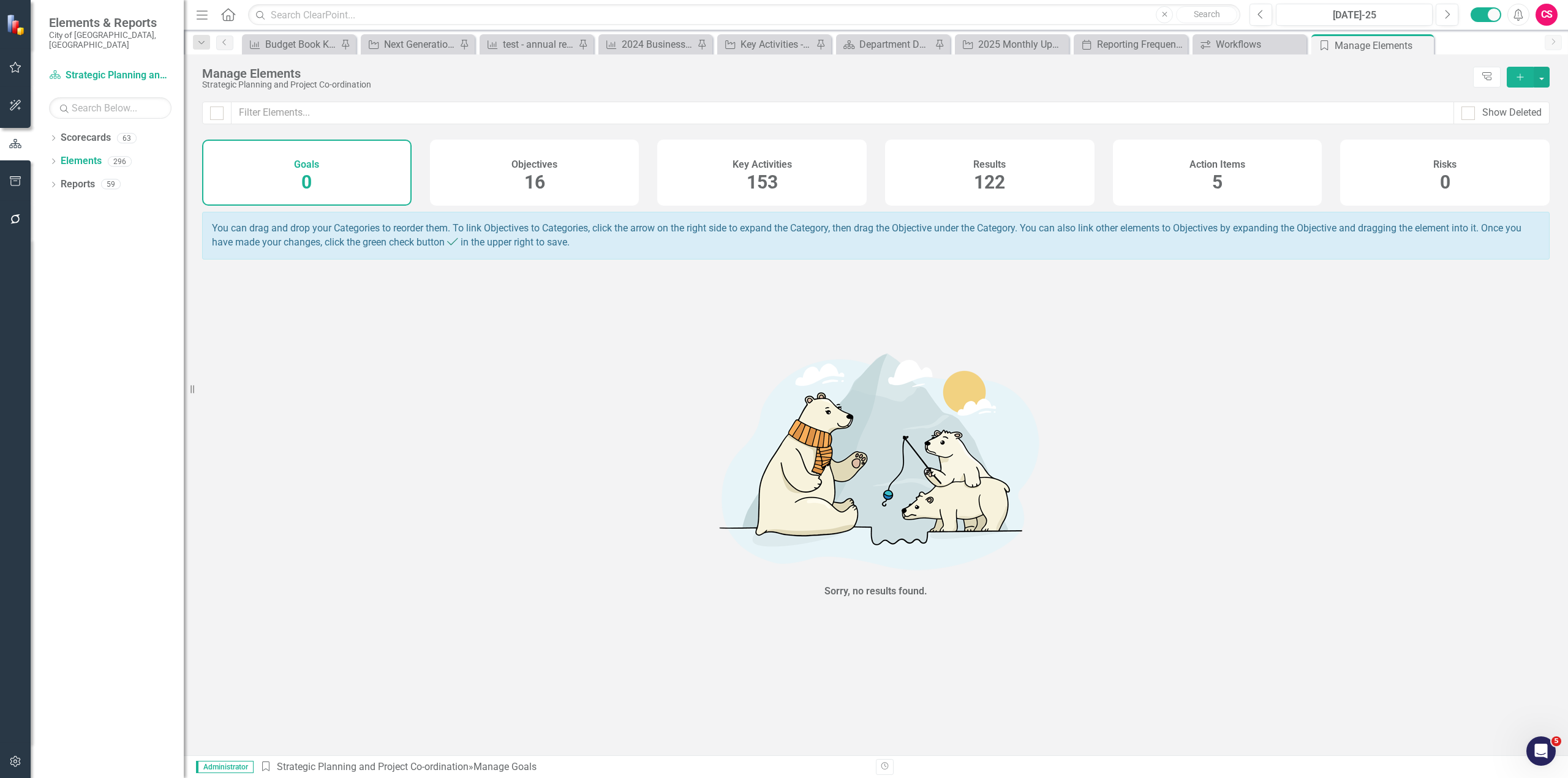
click at [1169, 150] on div "Action Items 5" at bounding box center [1218, 173] width 210 height 66
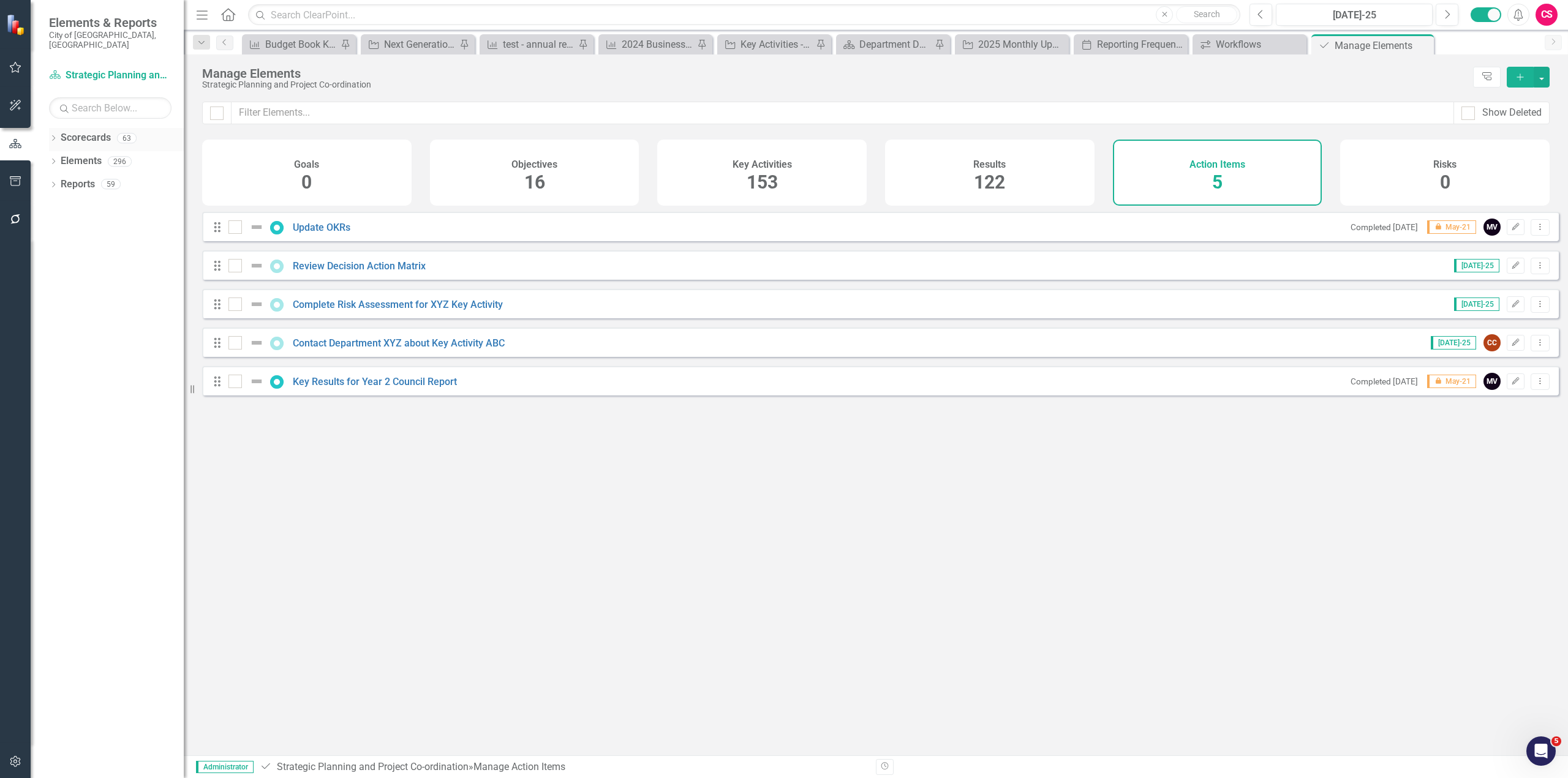
click at [52, 136] on icon "Dropdown" at bounding box center [53, 140] width 8 height 7
click at [61, 156] on div "Dropdown" at bounding box center [59, 162] width 9 height 10
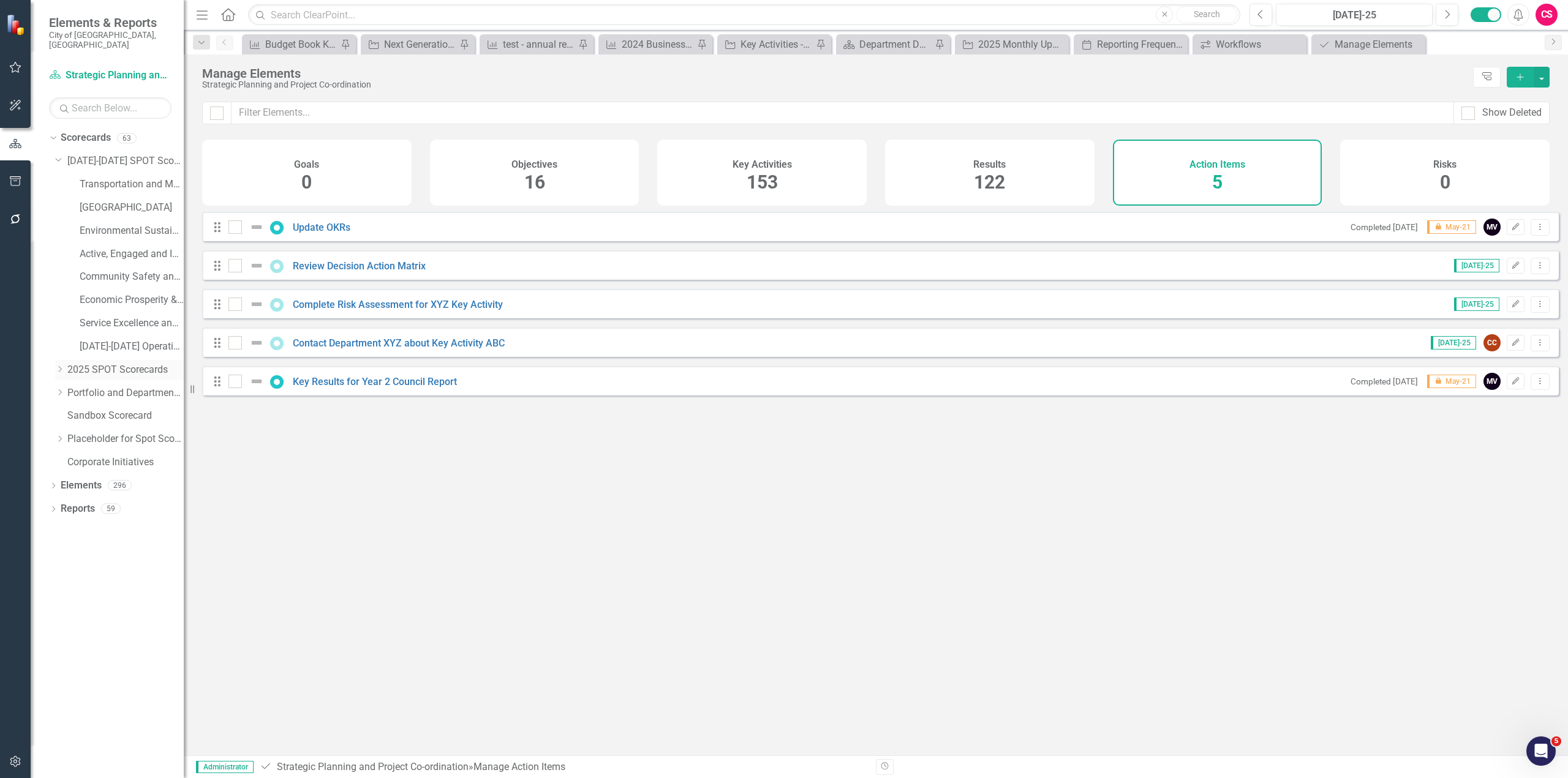
click at [58, 364] on div "Dropdown" at bounding box center [59, 370] width 9 height 10
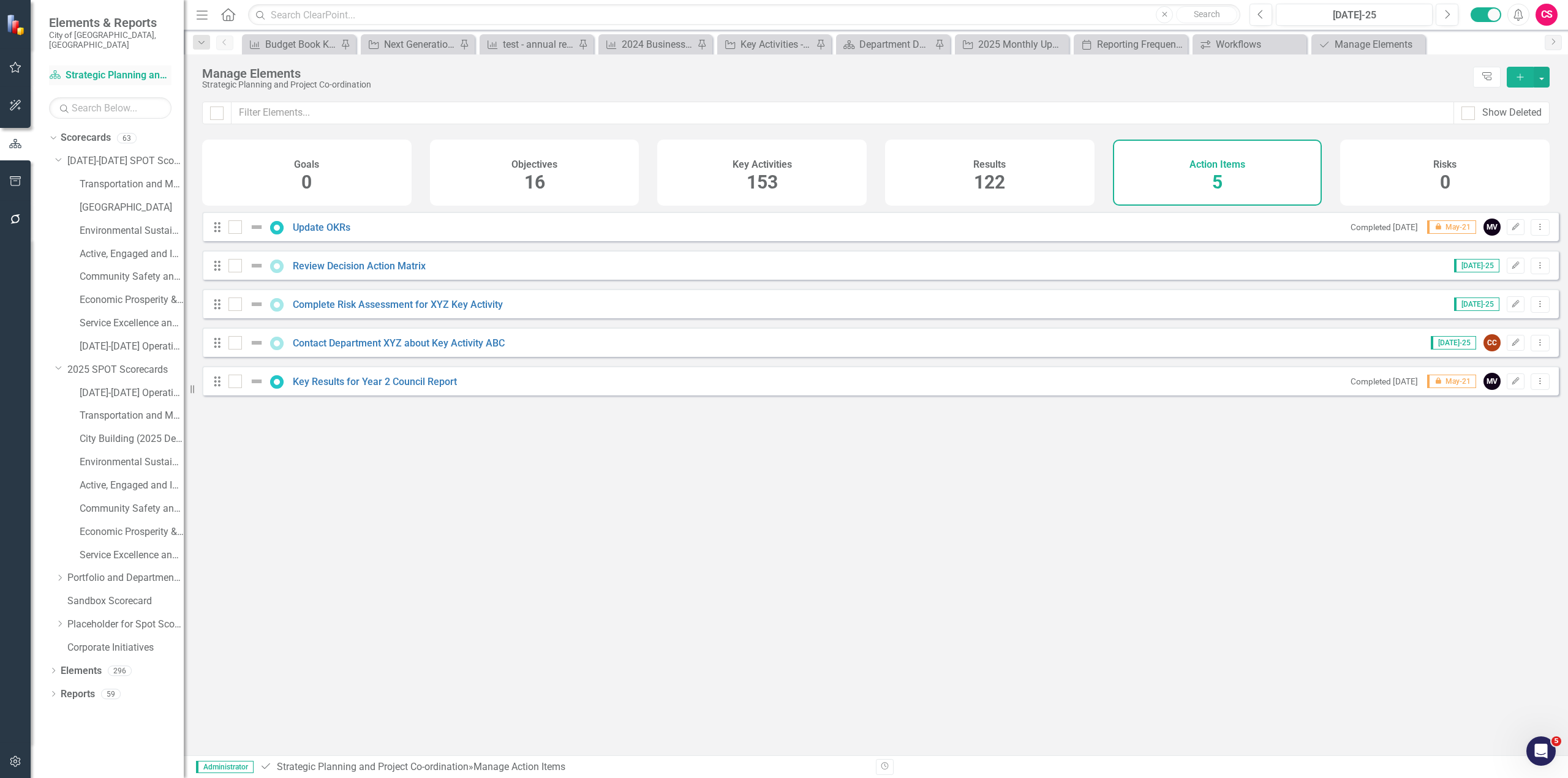
click at [104, 68] on link "Scorecard Strategic Planning and Project Co-ordination" at bounding box center [110, 75] width 123 height 14
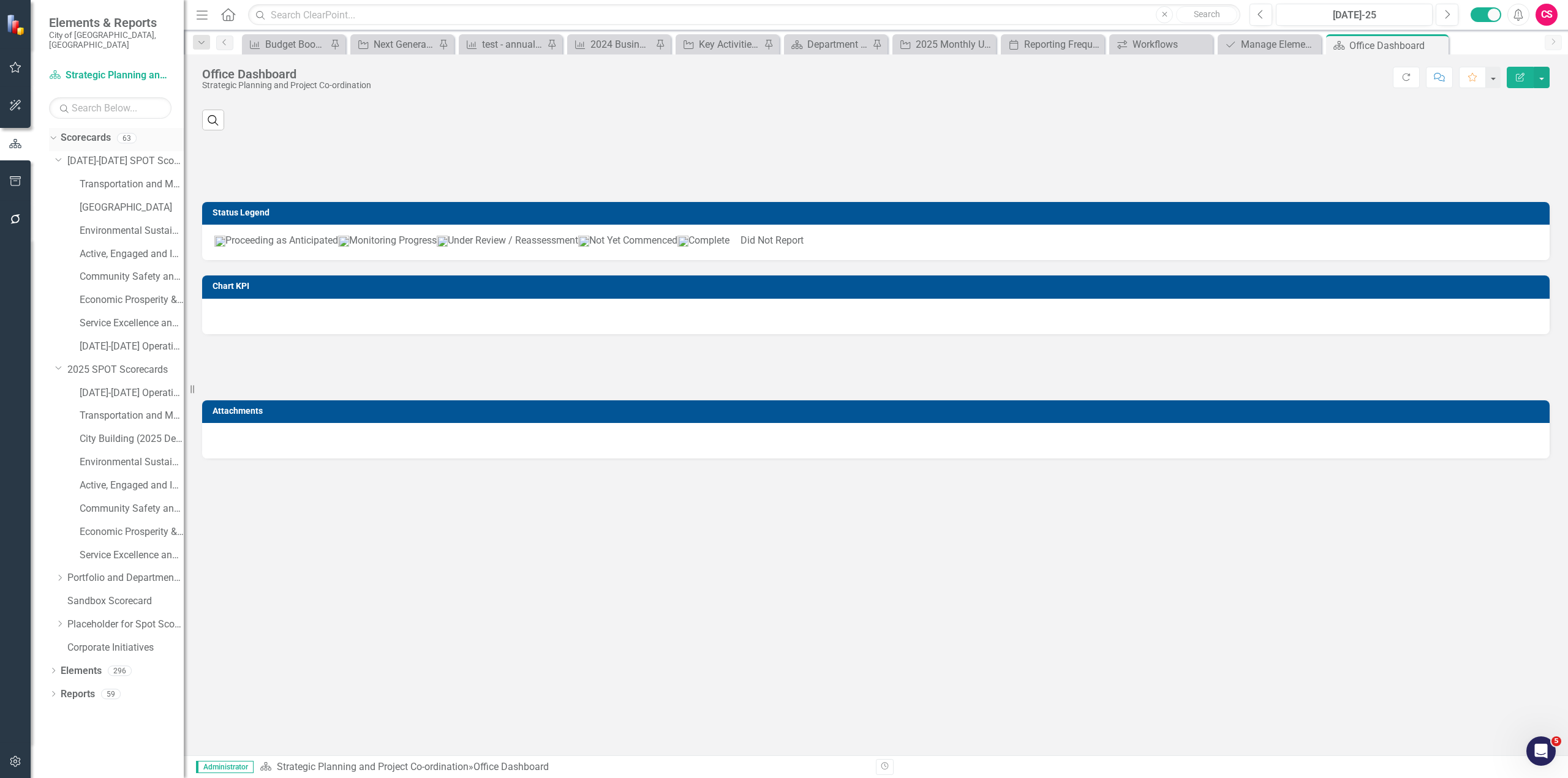
click at [96, 131] on link "Scorecards" at bounding box center [85, 138] width 50 height 14
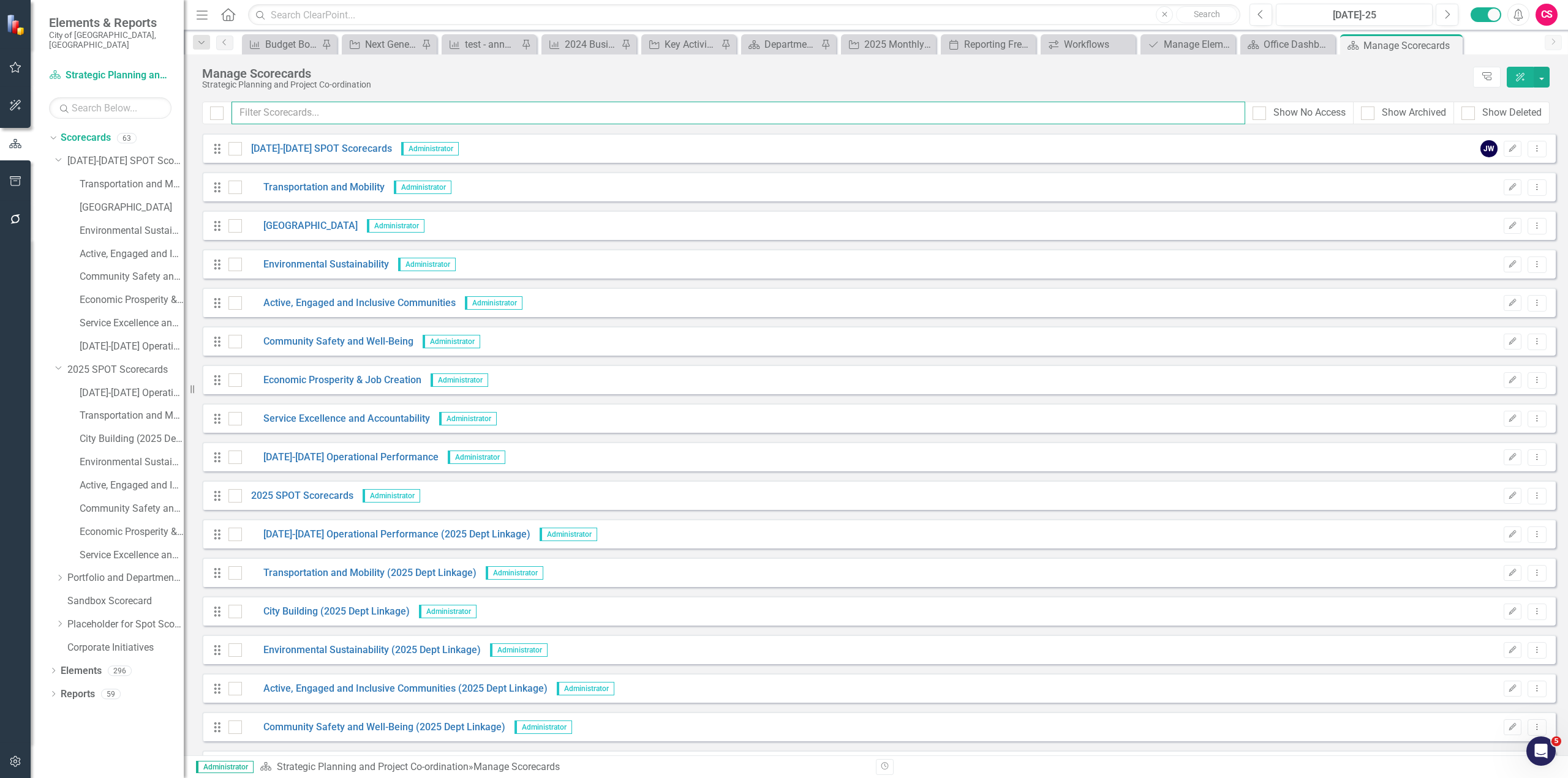
click at [292, 114] on input "text" at bounding box center [739, 112] width 1014 height 23
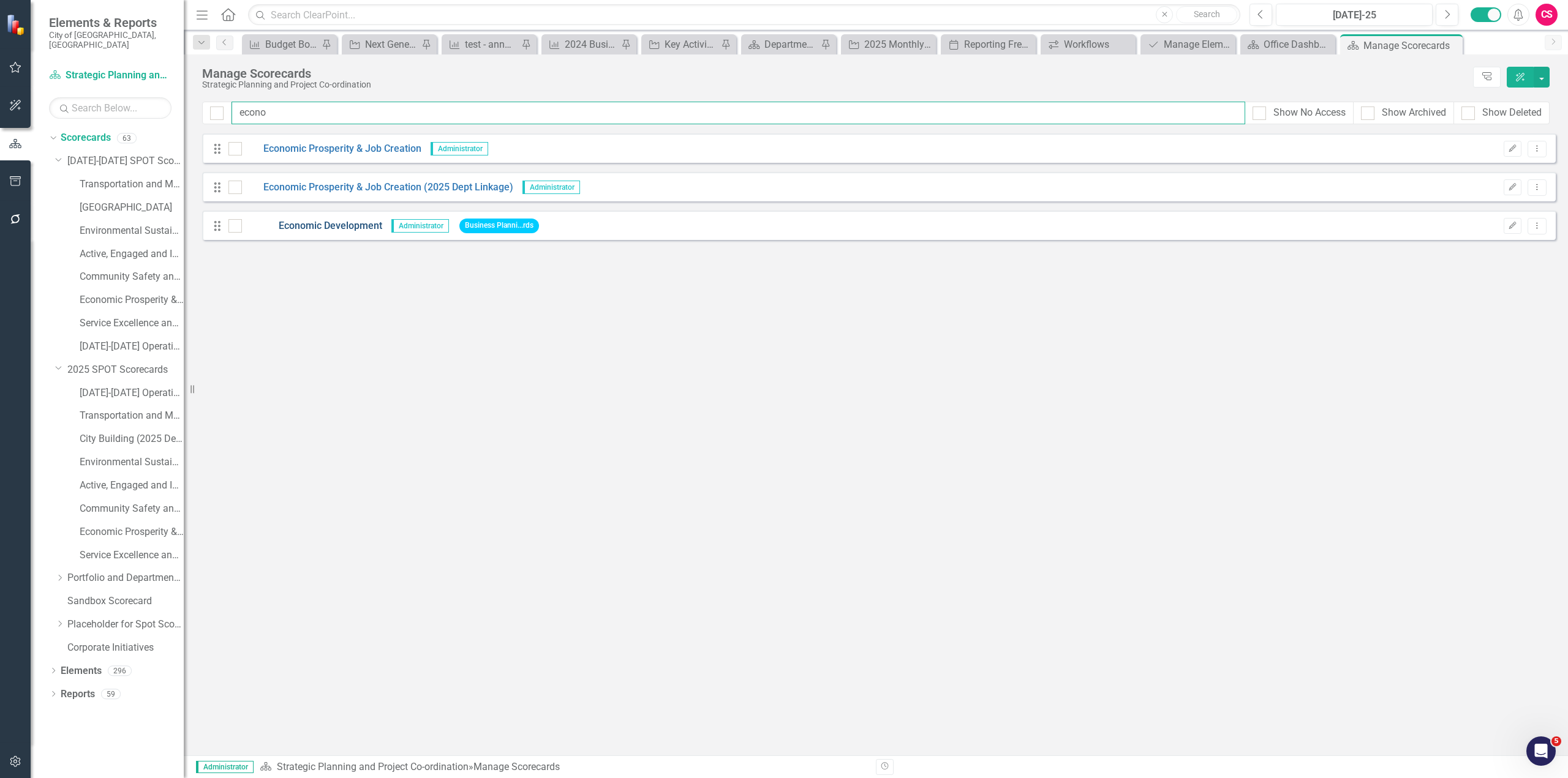
type input "econo"
click at [338, 224] on link "Economic Development" at bounding box center [312, 226] width 140 height 14
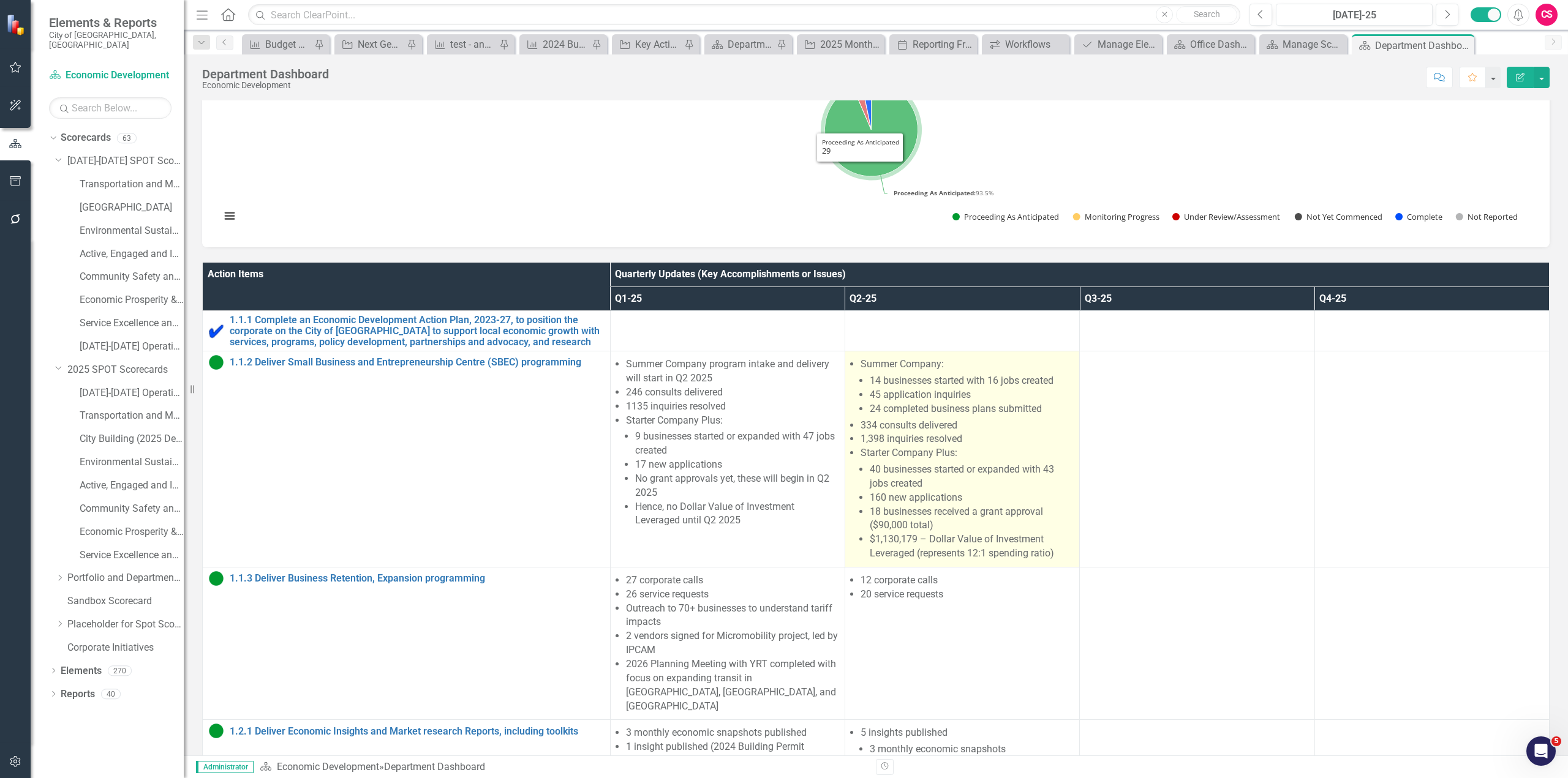
scroll to position [367, 0]
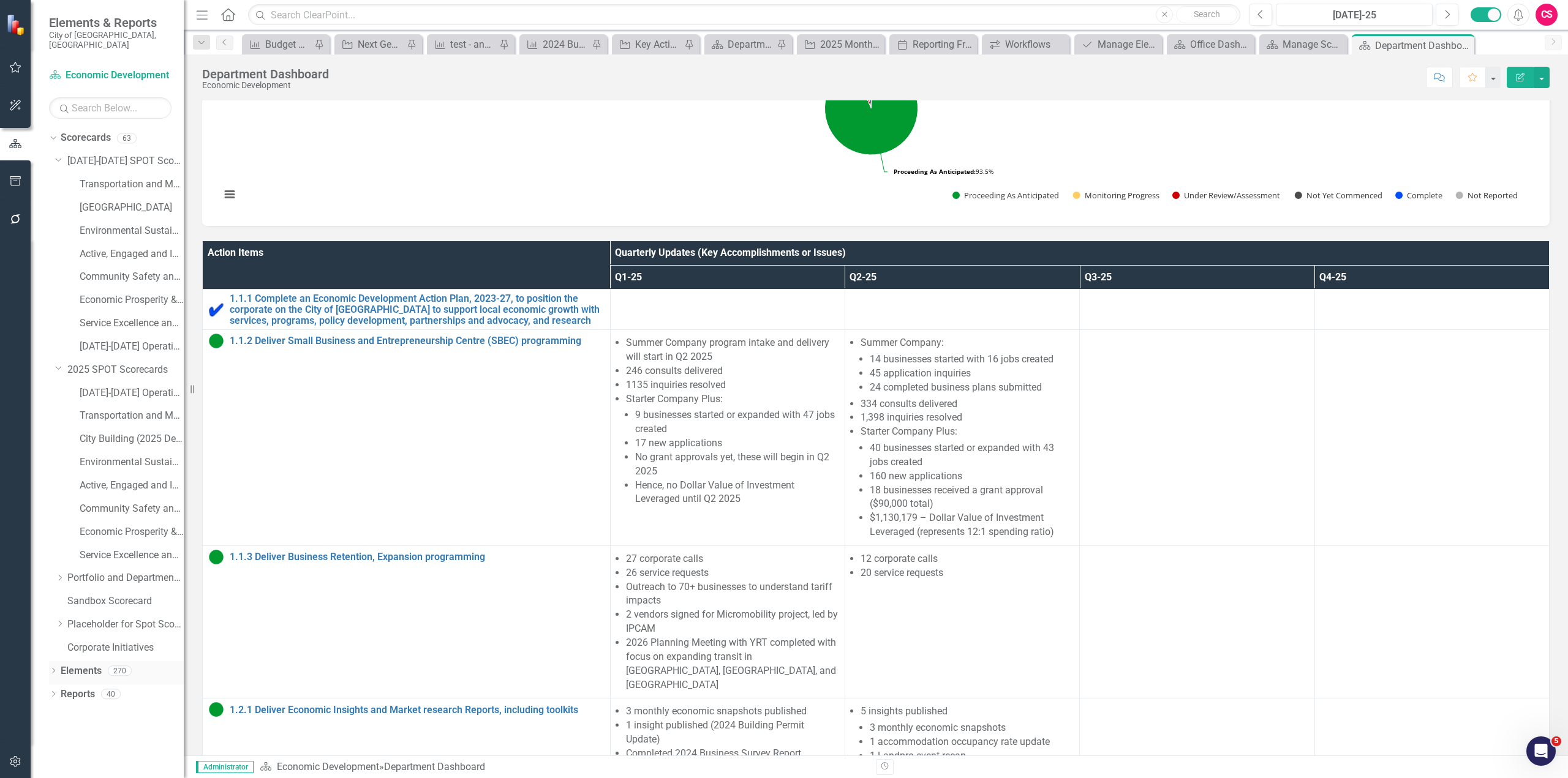
click at [80, 664] on link "Elements" at bounding box center [81, 671] width 41 height 14
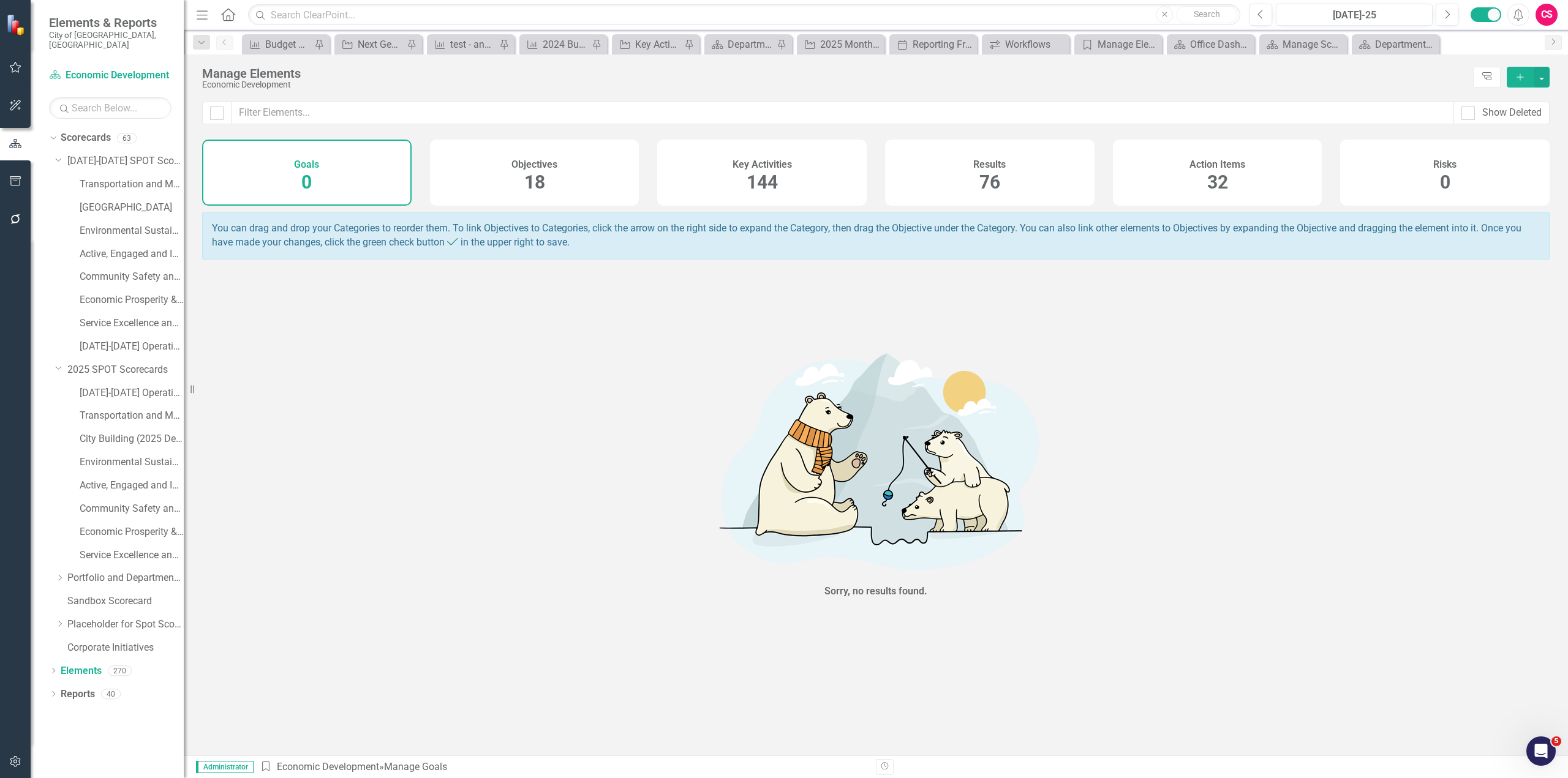
click at [17, 185] on icon "button" at bounding box center [15, 181] width 13 height 10
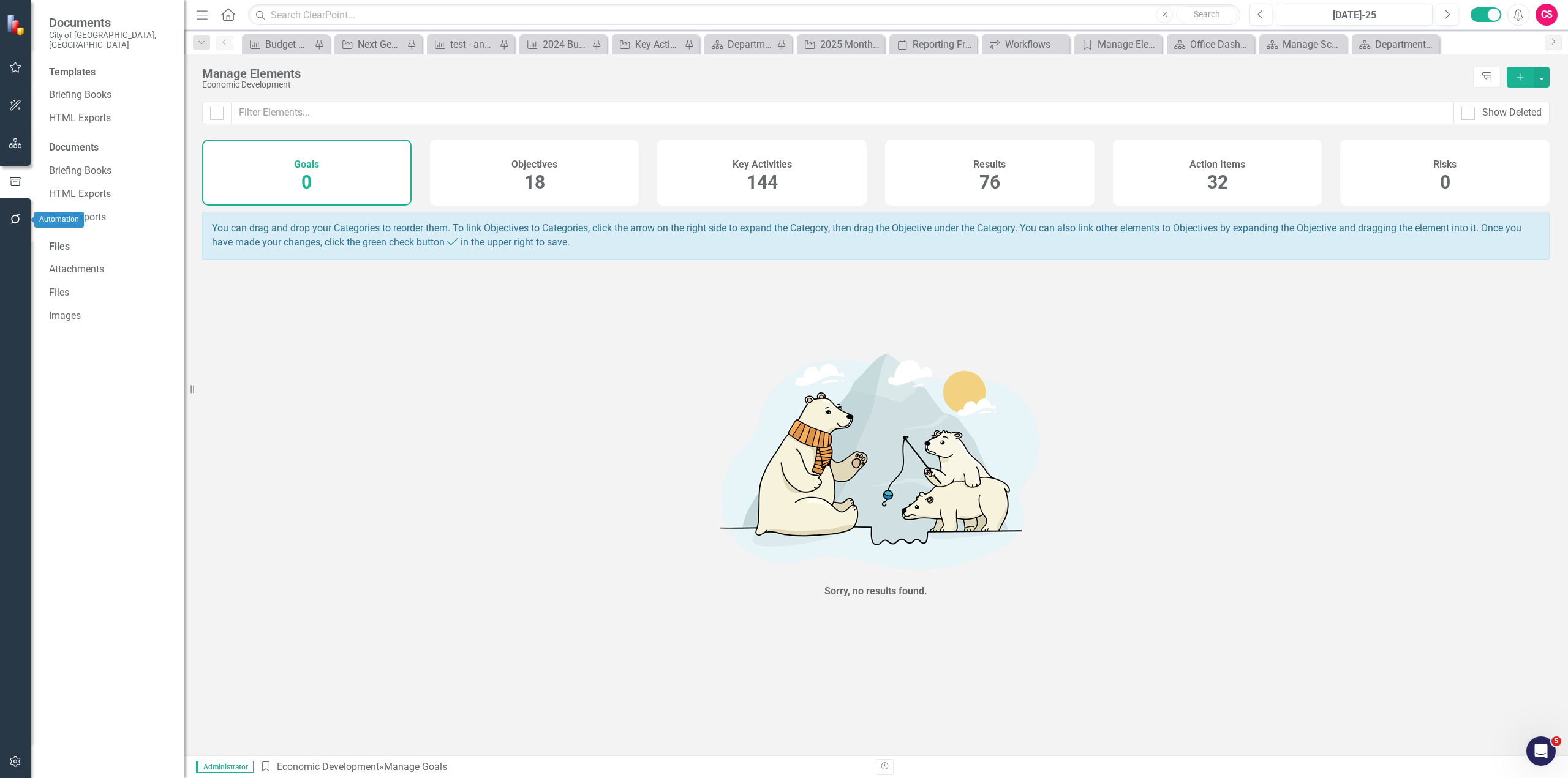
click at [16, 214] on icon "button" at bounding box center [15, 219] width 13 height 10
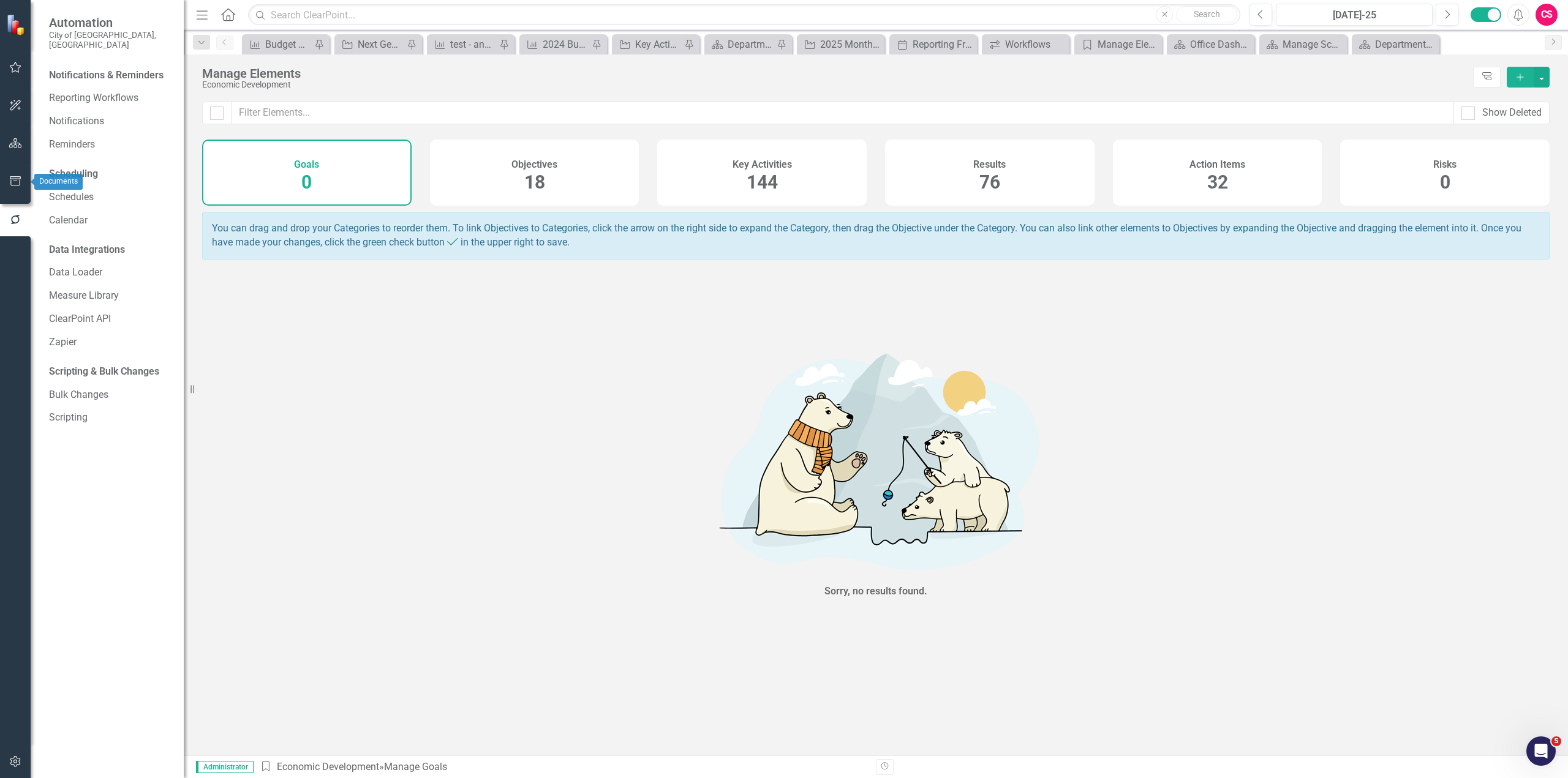
click at [12, 178] on icon "button" at bounding box center [15, 181] width 13 height 10
click at [10, 215] on icon "button" at bounding box center [15, 219] width 13 height 10
click at [17, 770] on button "button" at bounding box center [15, 762] width 28 height 25
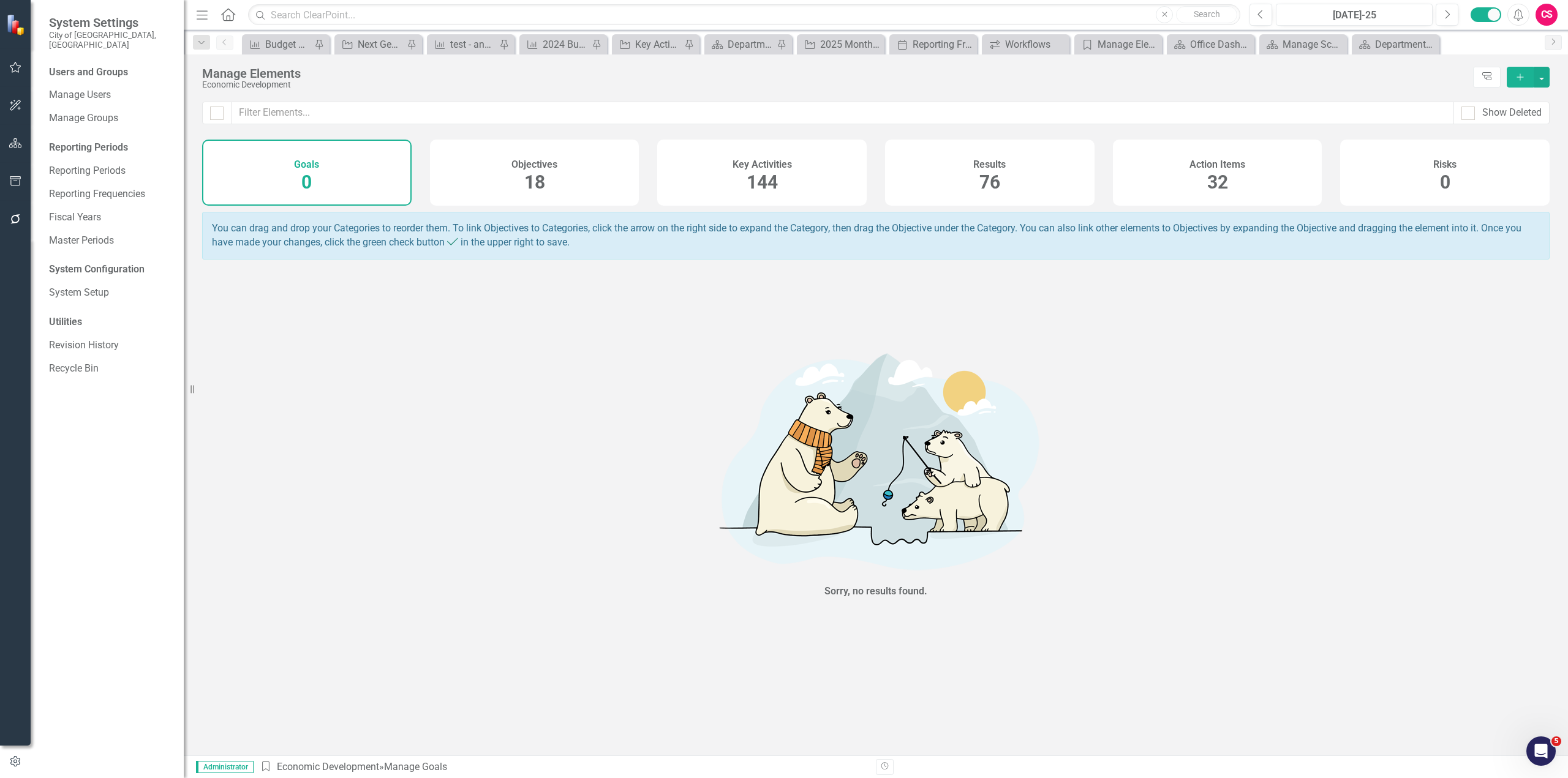
click at [17, 765] on icon "button" at bounding box center [15, 761] width 14 height 11
click at [11, 215] on icon "button" at bounding box center [15, 219] width 13 height 10
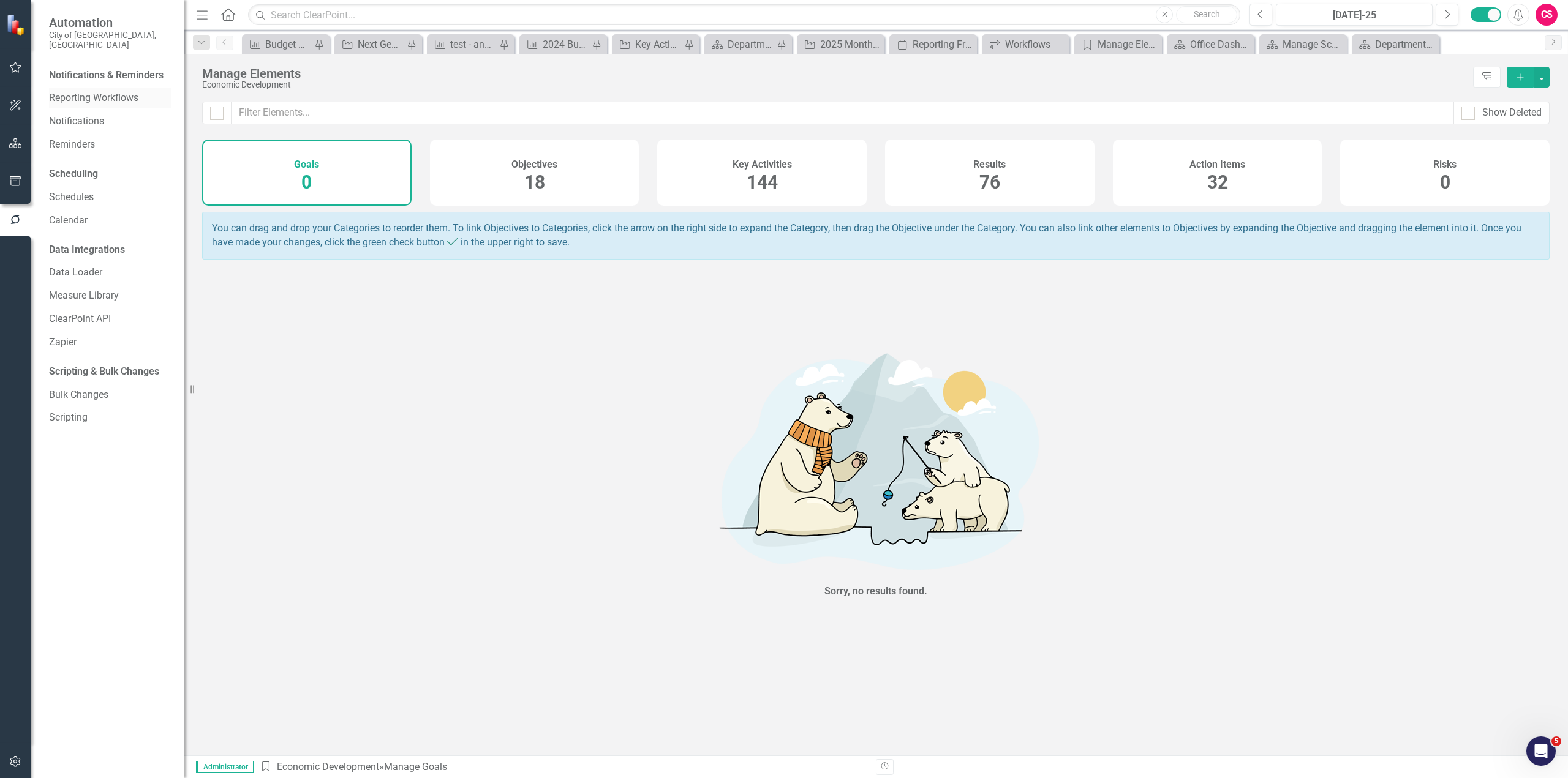
click at [97, 91] on link "Reporting Workflows" at bounding box center [110, 98] width 123 height 14
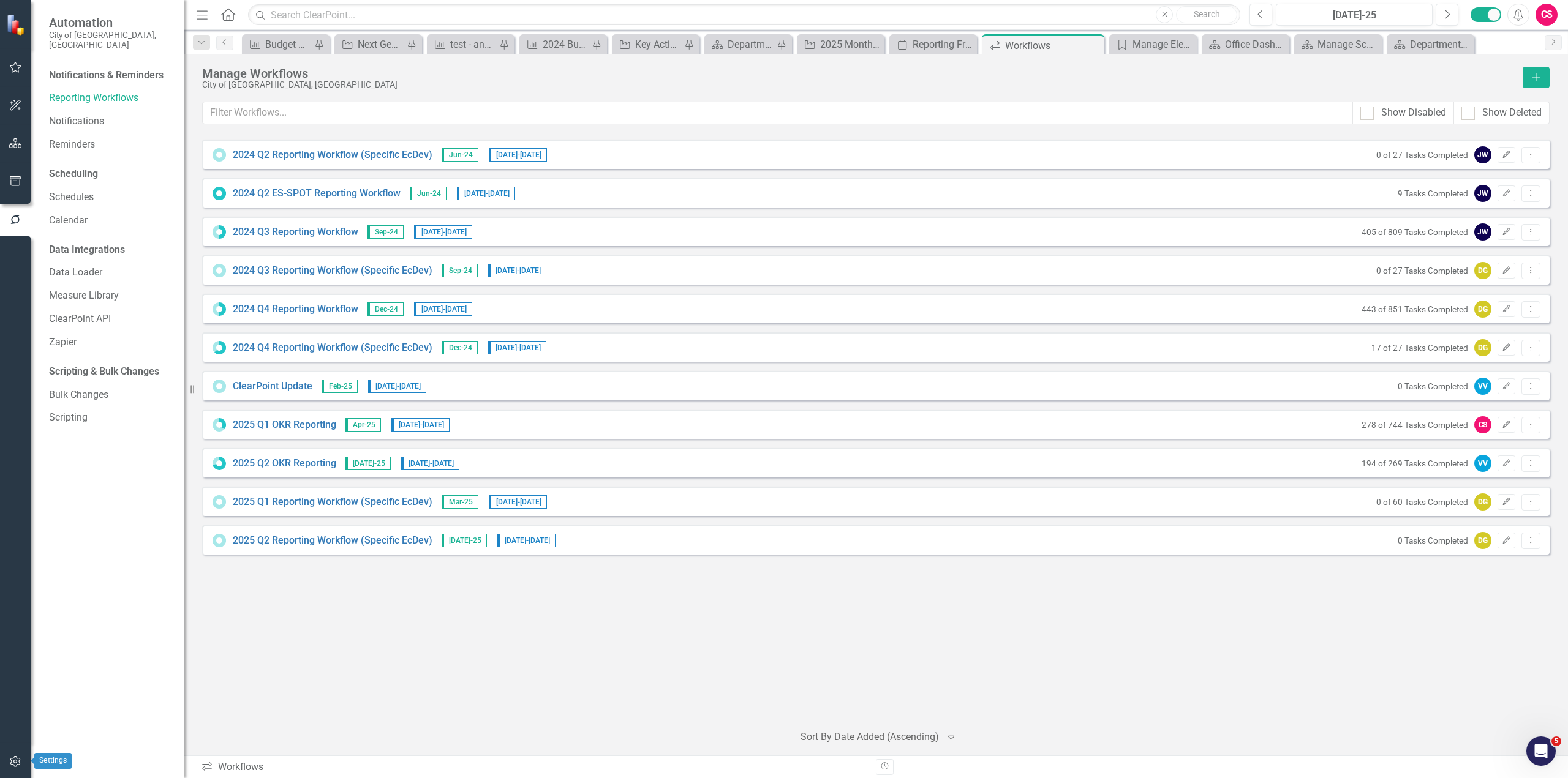
click at [19, 761] on icon "button" at bounding box center [15, 761] width 10 height 11
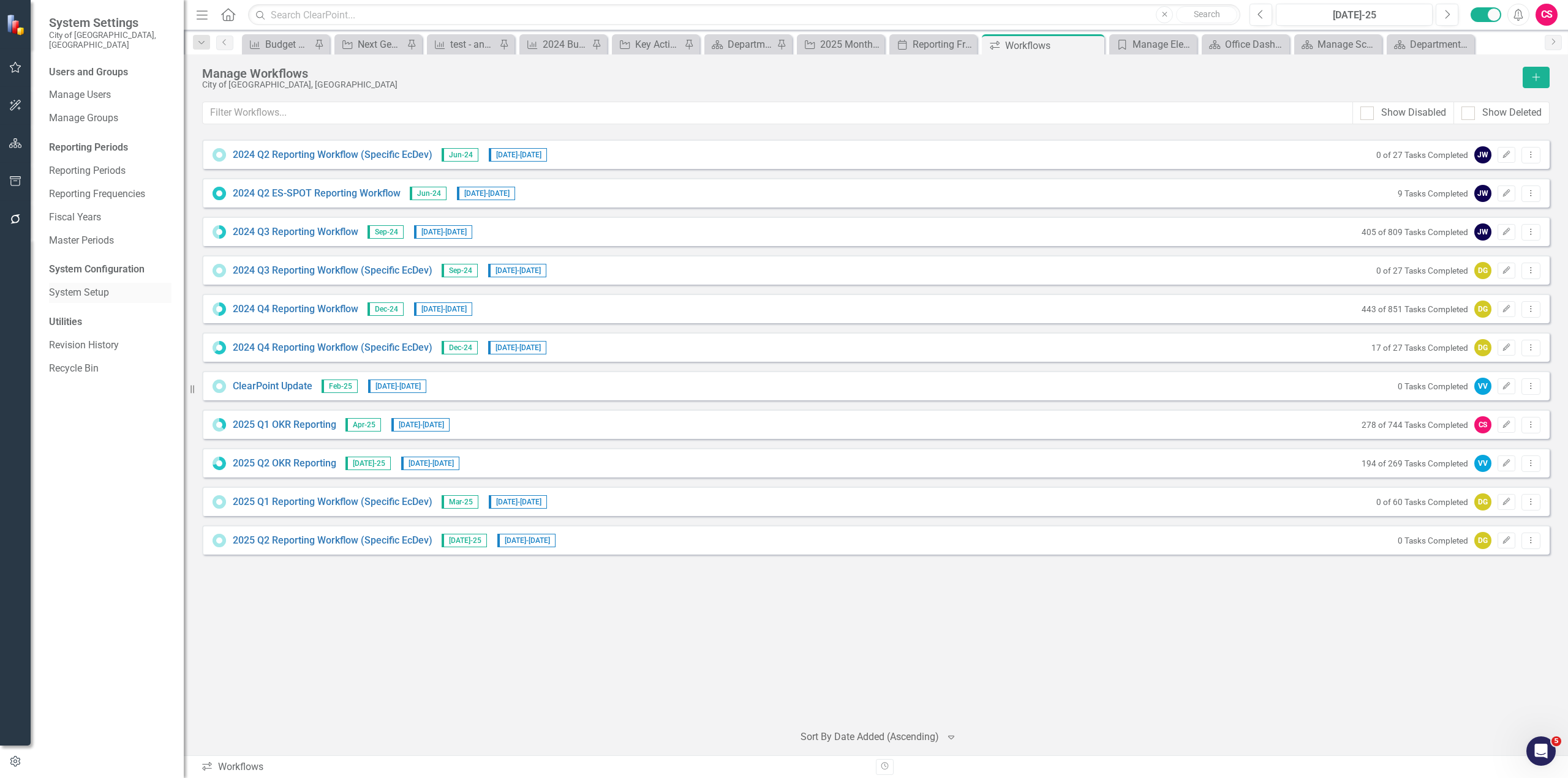
click at [74, 286] on link "System Setup" at bounding box center [110, 293] width 123 height 14
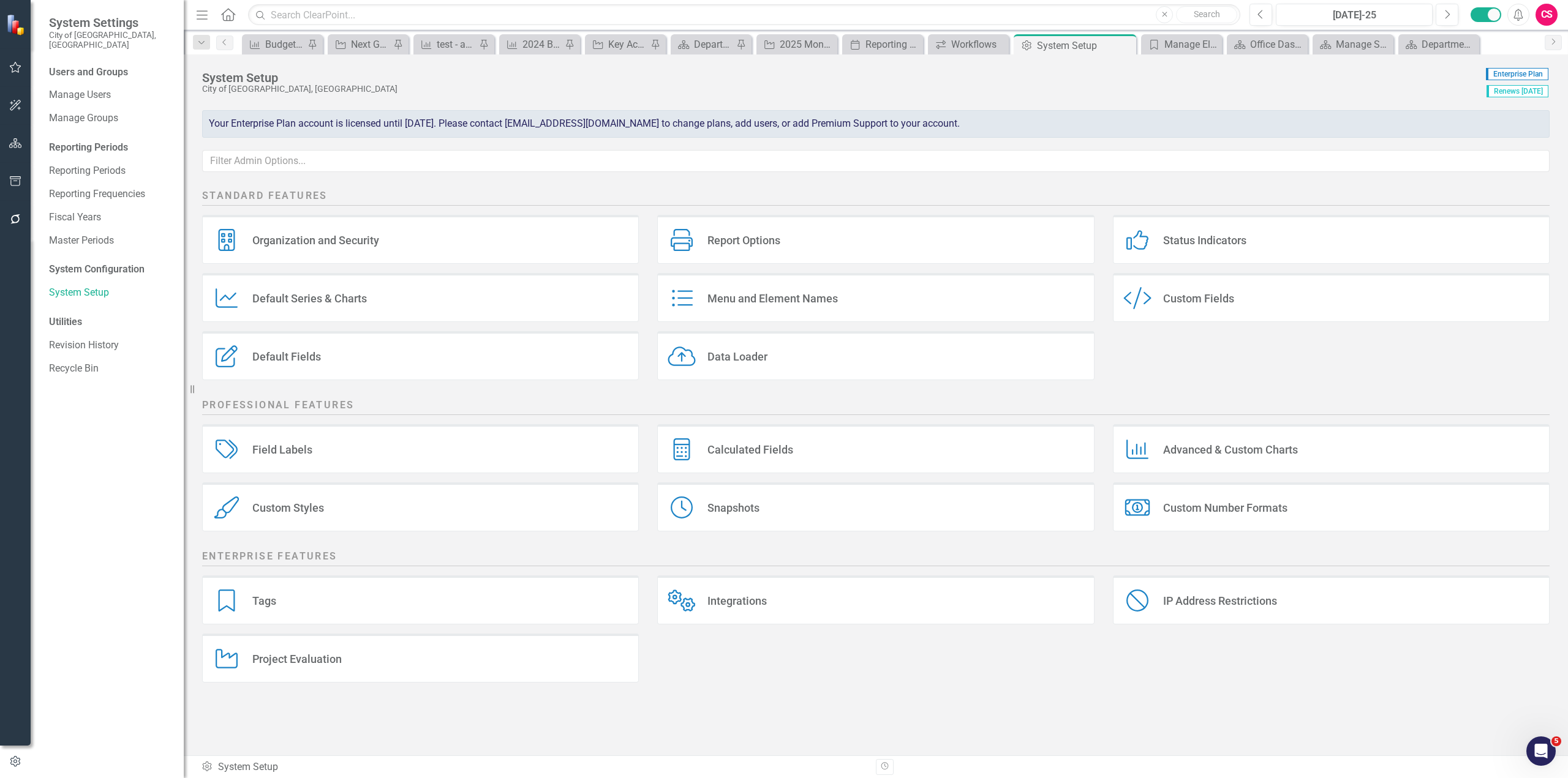
click at [95, 149] on div "Users and Groups Manage Users Manage Groups Reporting Periods Reporting Periods…" at bounding box center [107, 421] width 153 height 712
click at [91, 164] on link "Reporting Periods" at bounding box center [110, 171] width 123 height 14
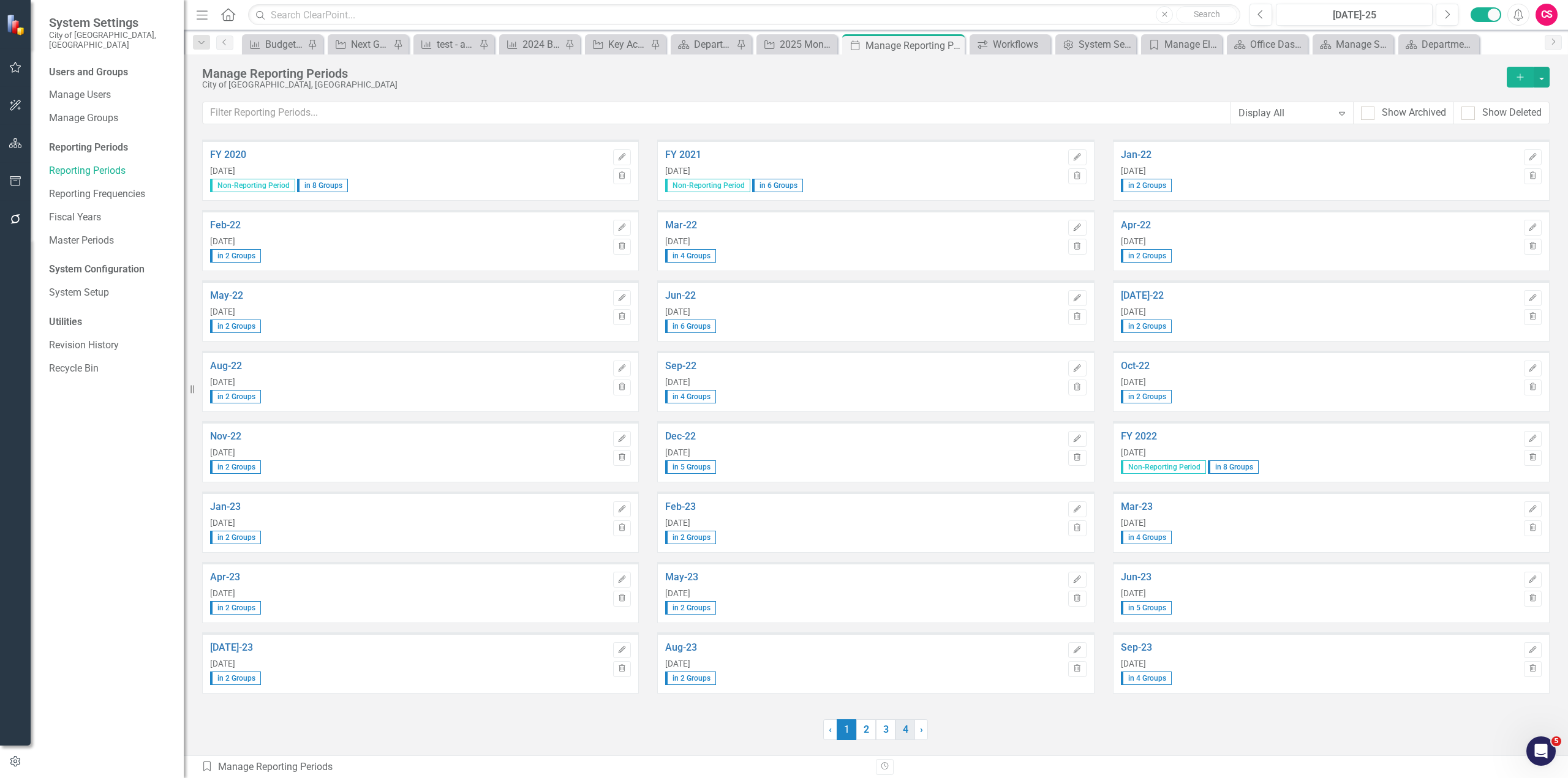
click at [910, 735] on link "4" at bounding box center [905, 729] width 19 height 21
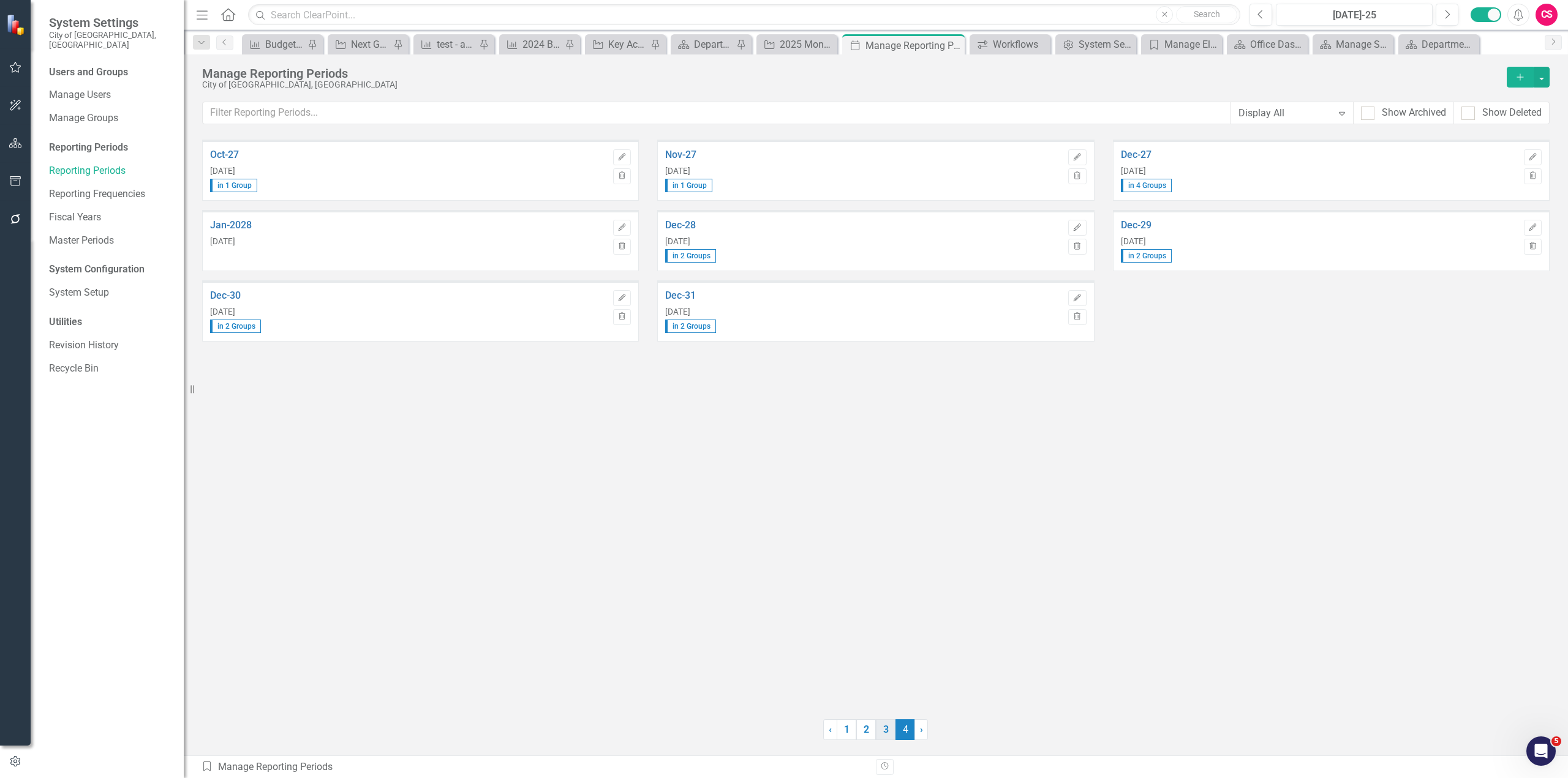
click at [889, 732] on link "3" at bounding box center [885, 729] width 19 height 21
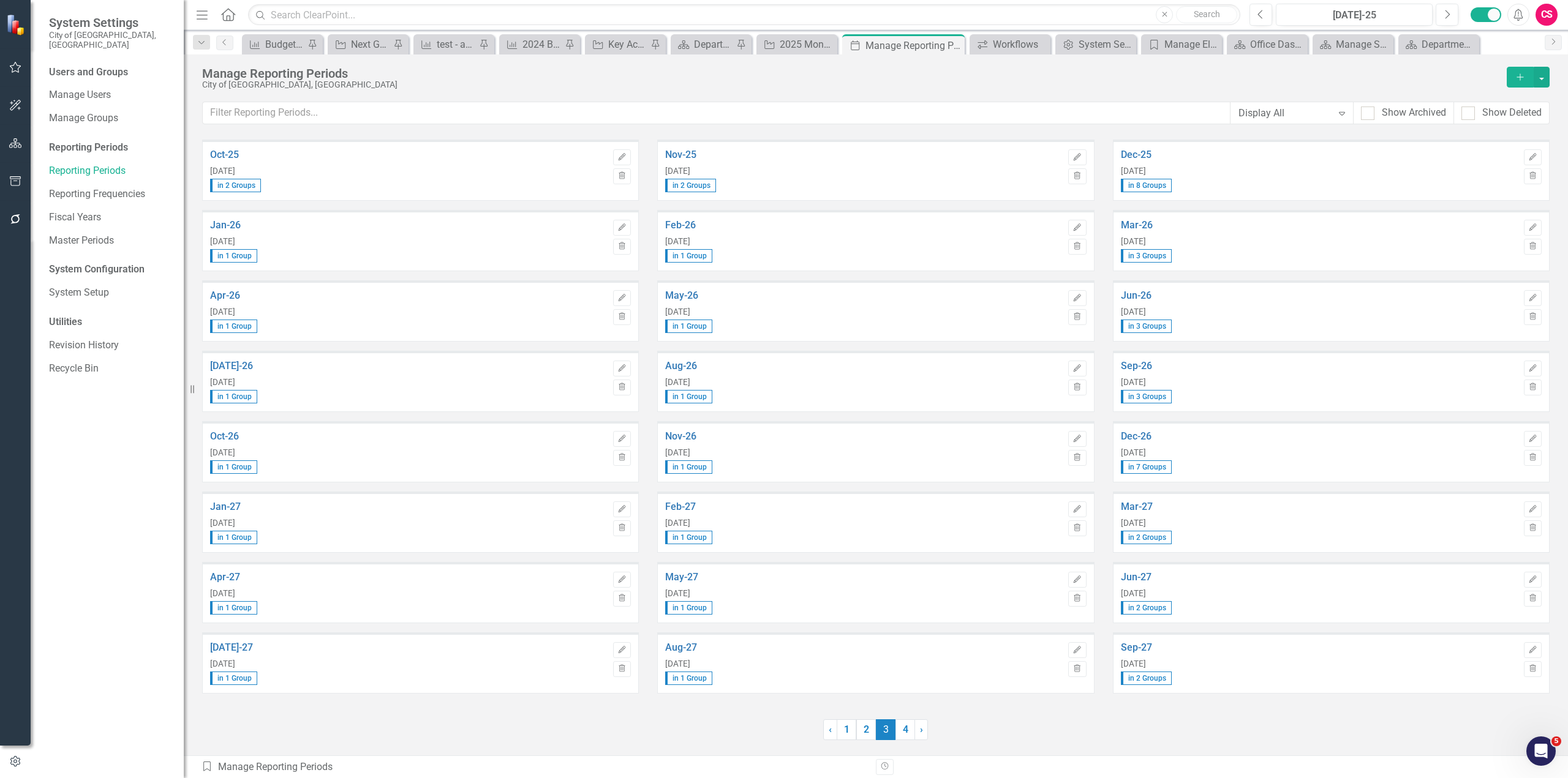
click at [876, 730] on span "3 (current)" at bounding box center [885, 729] width 19 height 21
click at [874, 729] on link "2" at bounding box center [866, 729] width 19 height 21
